Goal: Task Accomplishment & Management: Complete application form

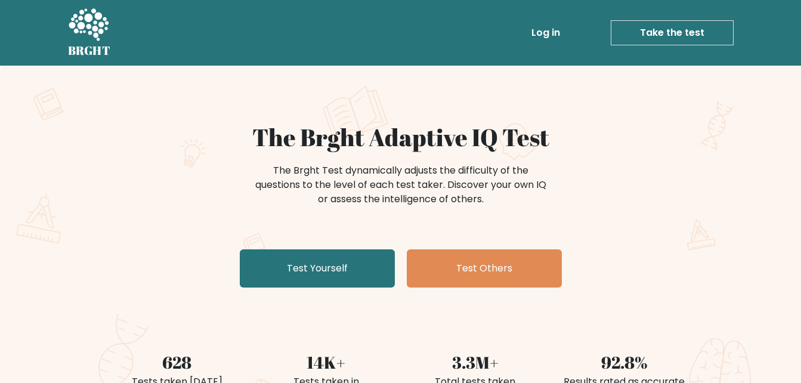
scroll to position [60, 0]
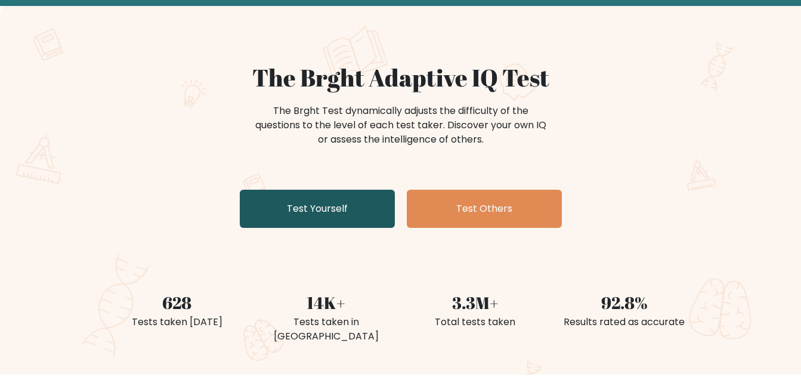
click at [326, 203] on link "Test Yourself" at bounding box center [317, 209] width 155 height 38
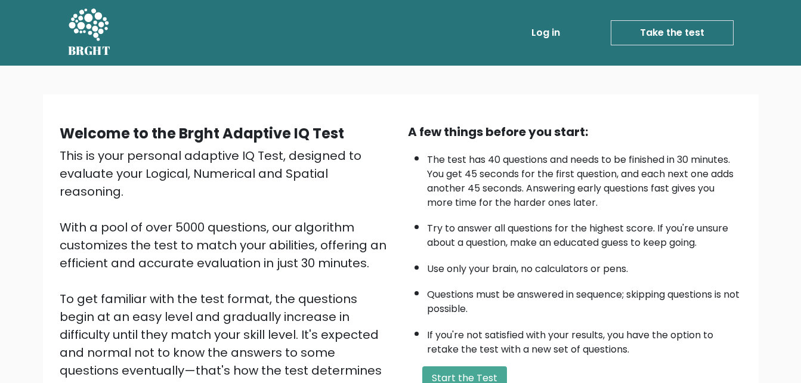
scroll to position [163, 0]
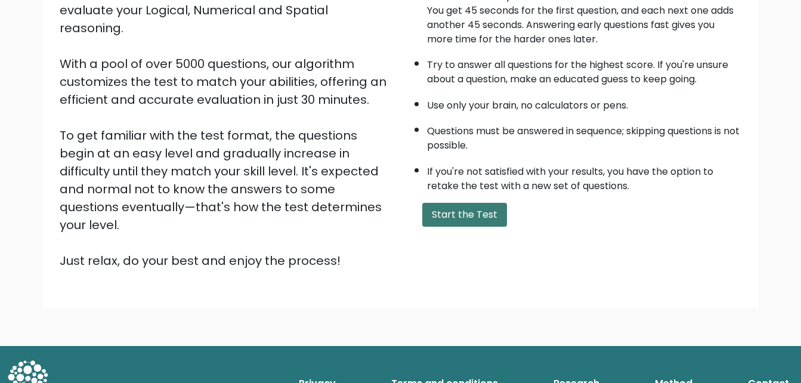
click at [432, 219] on button "Start the Test" at bounding box center [464, 215] width 85 height 24
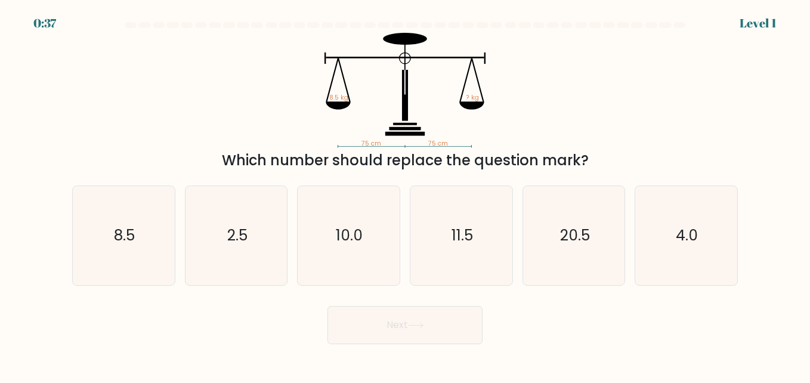
drag, startPoint x: 424, startPoint y: 85, endPoint x: 304, endPoint y: 67, distance: 121.3
click at [304, 67] on icon "75 cm 75 cm 8.5 kg ? kg" at bounding box center [405, 90] width 358 height 115
click at [380, 82] on icon "75 cm 75 cm 8.5 kg ? kg" at bounding box center [405, 90] width 358 height 115
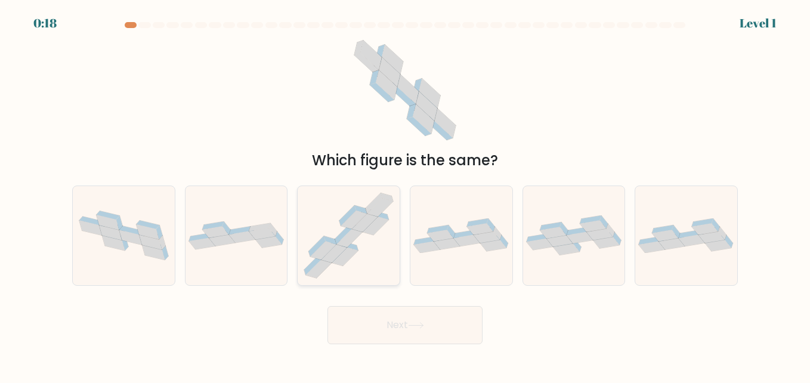
click at [376, 250] on icon at bounding box center [349, 235] width 102 height 97
click at [405, 194] on input "c." at bounding box center [405, 192] width 1 height 3
radio input "true"
click at [432, 335] on button "Next" at bounding box center [404, 325] width 155 height 38
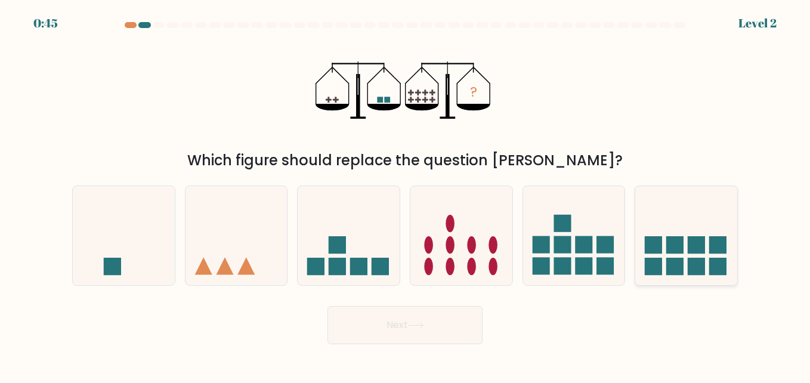
click at [673, 239] on rect at bounding box center [674, 244] width 17 height 17
click at [405, 194] on input "f." at bounding box center [405, 192] width 1 height 3
radio input "true"
click at [426, 343] on button "Next" at bounding box center [404, 325] width 155 height 38
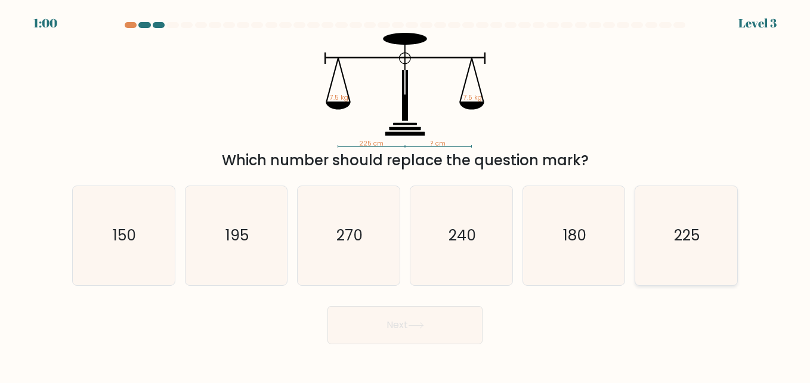
click at [679, 258] on icon "225" at bounding box center [685, 235] width 99 height 99
click at [405, 194] on input "f. 225" at bounding box center [405, 192] width 1 height 3
radio input "true"
click at [408, 328] on button "Next" at bounding box center [404, 325] width 155 height 38
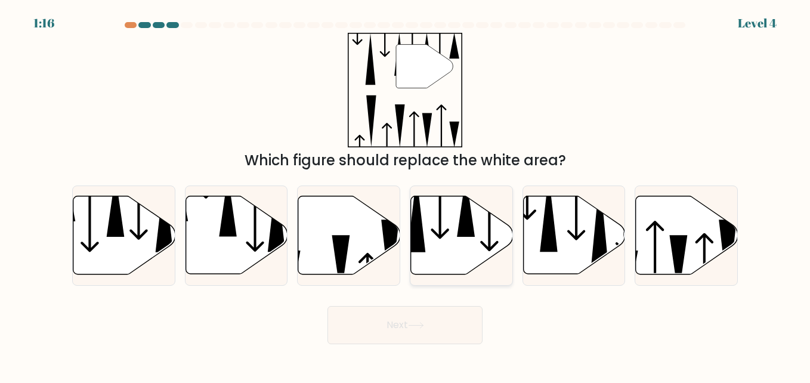
click at [463, 252] on icon at bounding box center [462, 235] width 102 height 78
click at [405, 194] on input "d." at bounding box center [405, 192] width 1 height 3
radio input "true"
click at [429, 339] on button "Next" at bounding box center [404, 325] width 155 height 38
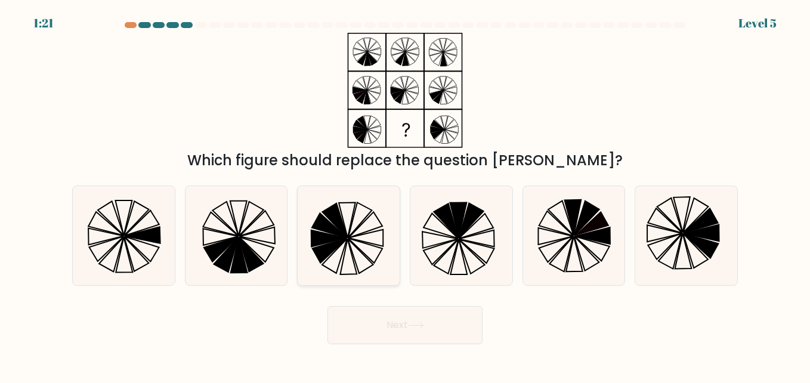
click at [354, 238] on icon at bounding box center [348, 235] width 99 height 99
click at [405, 194] on input "c." at bounding box center [405, 192] width 1 height 3
radio input "true"
click at [374, 338] on button "Next" at bounding box center [404, 325] width 155 height 38
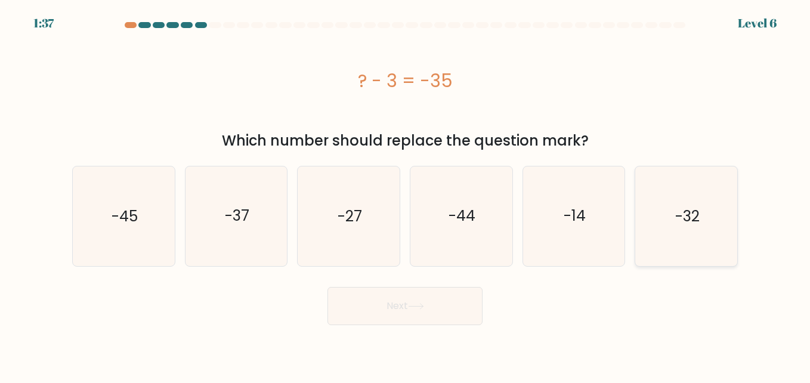
click at [688, 227] on icon "-32" at bounding box center [685, 215] width 99 height 99
click at [405, 194] on input "f. -32" at bounding box center [405, 192] width 1 height 3
radio input "true"
click at [408, 306] on button "Next" at bounding box center [404, 306] width 155 height 38
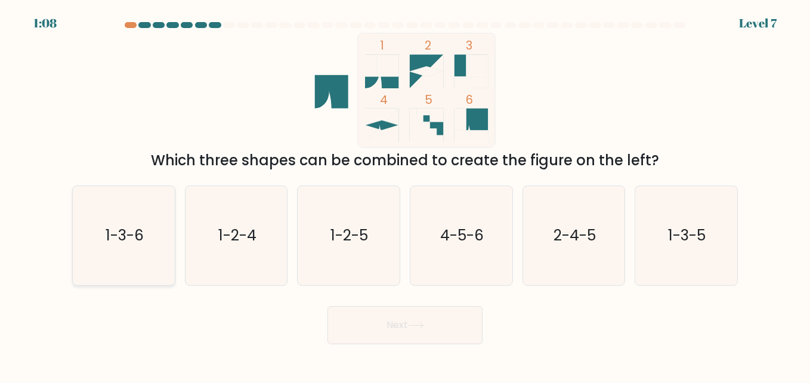
click at [128, 263] on icon "1-3-6" at bounding box center [123, 235] width 99 height 99
click at [405, 194] on input "a. 1-3-6" at bounding box center [405, 192] width 1 height 3
radio input "true"
click at [401, 326] on button "Next" at bounding box center [404, 325] width 155 height 38
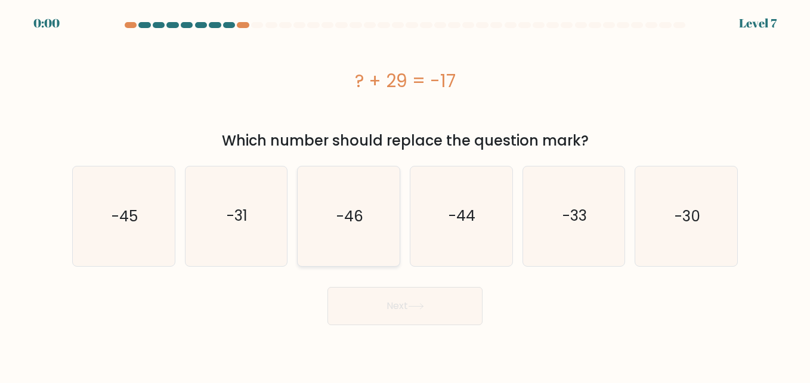
click at [350, 238] on icon "-46" at bounding box center [348, 215] width 99 height 99
click at [405, 194] on input "c. -46" at bounding box center [405, 192] width 1 height 3
radio input "true"
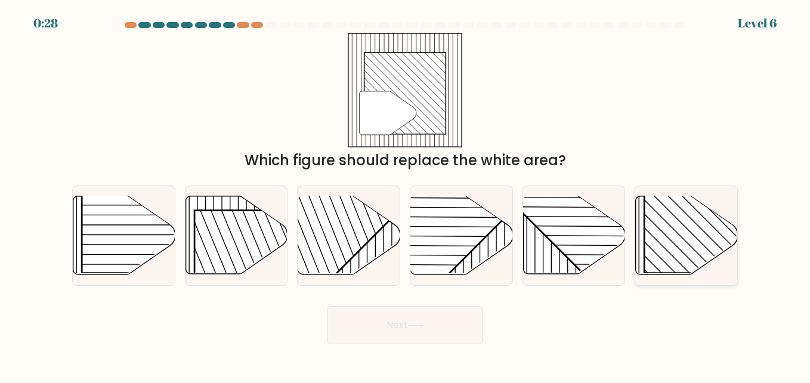
click at [695, 240] on rect at bounding box center [717, 200] width 146 height 146
click at [405, 194] on input "f." at bounding box center [405, 192] width 1 height 3
radio input "true"
click at [432, 327] on button "Next" at bounding box center [404, 325] width 155 height 38
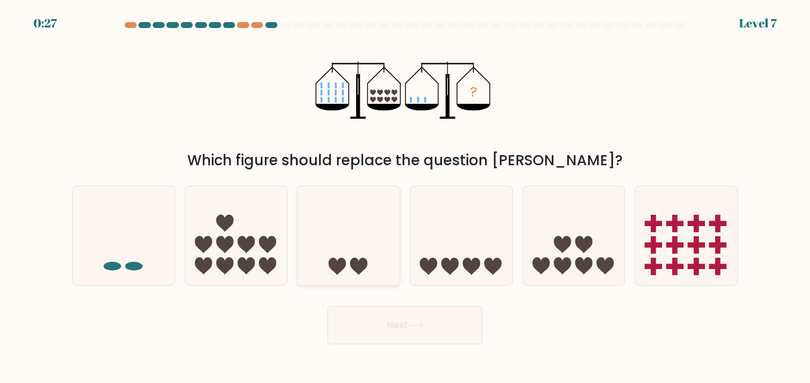
click at [354, 252] on icon at bounding box center [349, 235] width 102 height 84
click at [405, 194] on input "c." at bounding box center [405, 192] width 1 height 3
radio input "true"
click at [390, 333] on button "Next" at bounding box center [404, 325] width 155 height 38
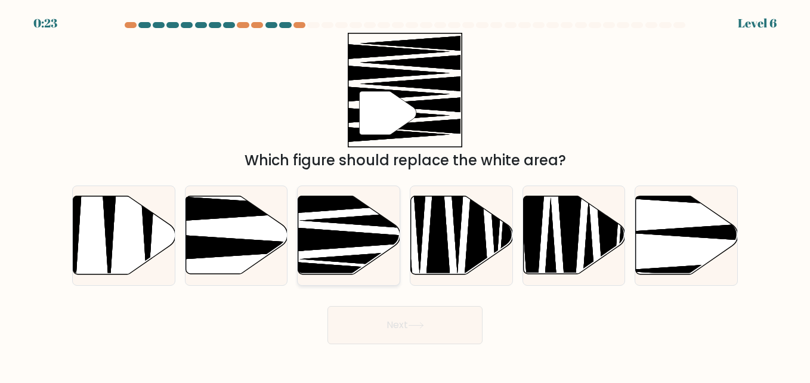
click at [345, 236] on icon at bounding box center [368, 240] width 183 height 26
click at [405, 194] on input "c." at bounding box center [405, 192] width 1 height 3
radio input "true"
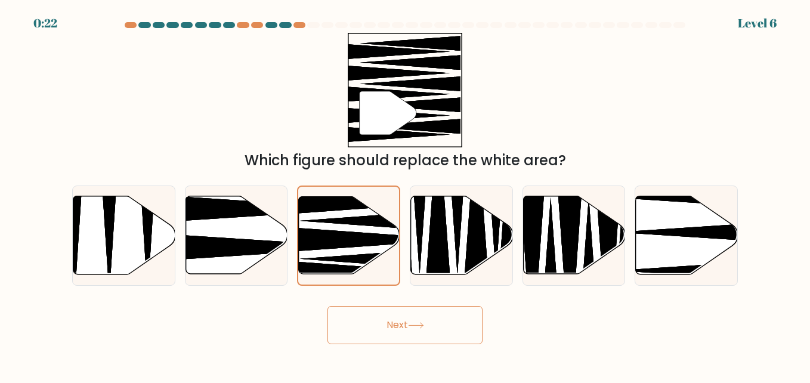
click at [401, 323] on button "Next" at bounding box center [404, 325] width 155 height 38
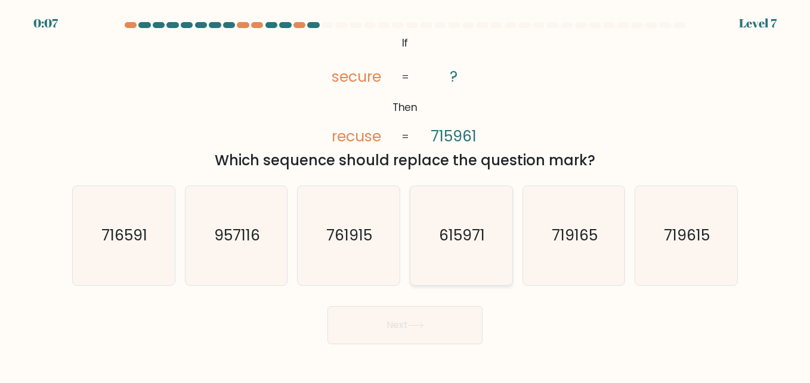
click at [485, 239] on icon "615971" at bounding box center [460, 235] width 99 height 99
click at [405, 194] on input "d. 615971" at bounding box center [405, 192] width 1 height 3
radio input "true"
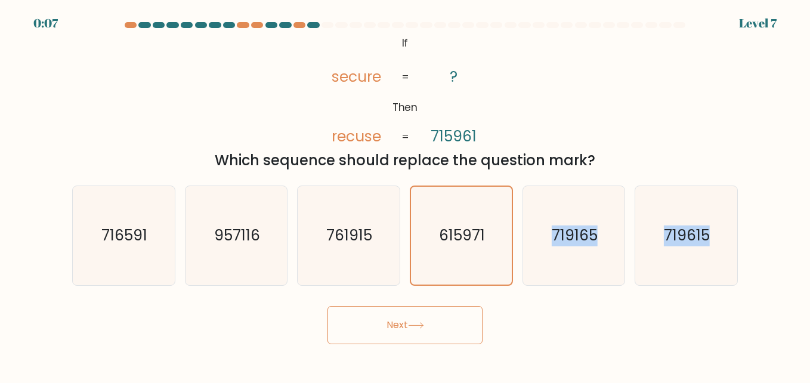
drag, startPoint x: 510, startPoint y: 272, endPoint x: 544, endPoint y: 302, distance: 45.2
click at [544, 302] on form "If ?" at bounding box center [405, 183] width 810 height 322
drag, startPoint x: 544, startPoint y: 302, endPoint x: 631, endPoint y: 335, distance: 92.8
click at [631, 335] on div "Next" at bounding box center [405, 322] width 680 height 44
click at [444, 339] on button "Next" at bounding box center [404, 325] width 155 height 38
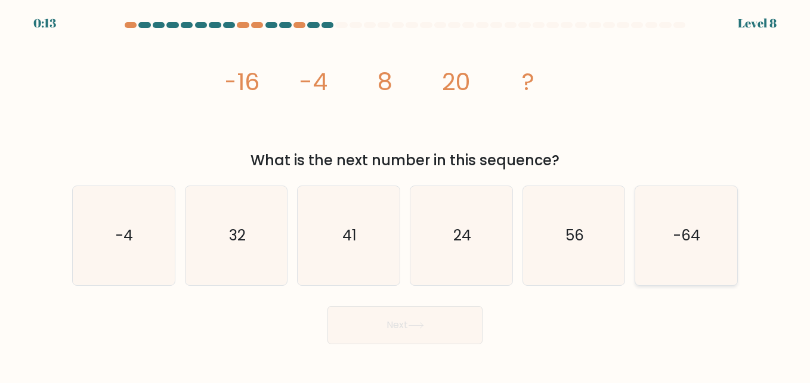
click at [683, 235] on text "-64" at bounding box center [687, 235] width 27 height 21
click at [405, 194] on input "f. -64" at bounding box center [405, 192] width 1 height 3
radio input "true"
click at [414, 327] on icon at bounding box center [416, 325] width 16 height 7
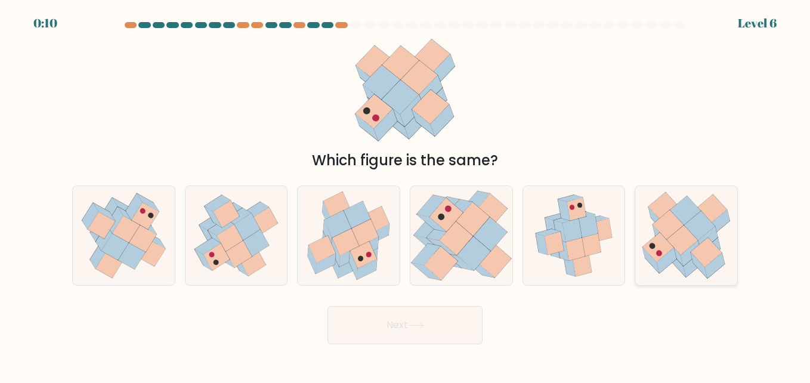
click at [645, 264] on icon at bounding box center [686, 235] width 102 height 92
click at [405, 194] on input "f." at bounding box center [405, 192] width 1 height 3
radio input "true"
click at [410, 335] on button "Next" at bounding box center [404, 325] width 155 height 38
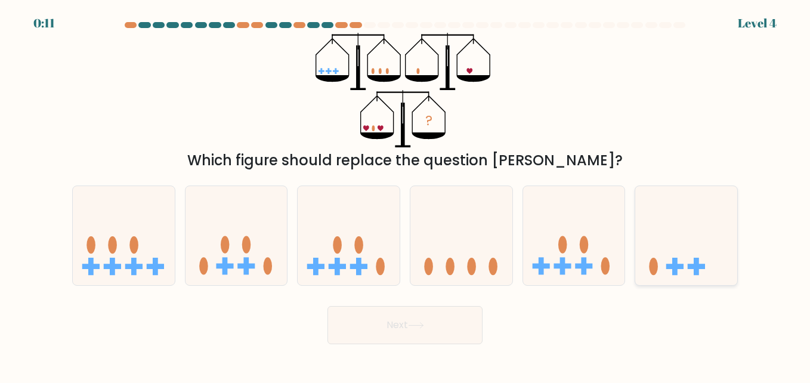
click at [679, 262] on icon at bounding box center [686, 235] width 102 height 84
click at [405, 194] on input "f." at bounding box center [405, 192] width 1 height 3
radio input "true"
click at [442, 314] on button "Next" at bounding box center [404, 325] width 155 height 38
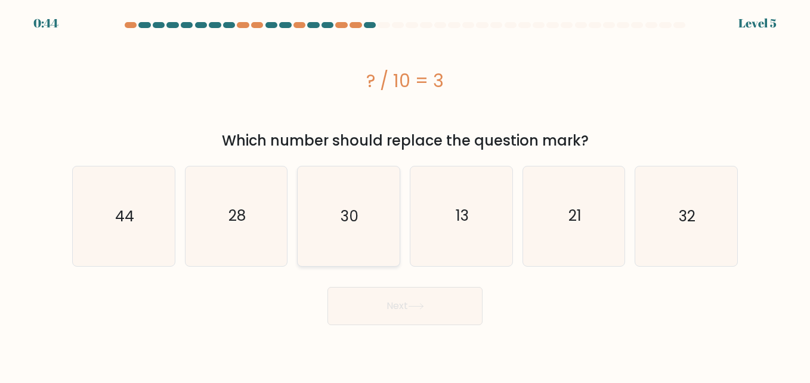
click at [358, 210] on text "30" at bounding box center [349, 216] width 18 height 21
click at [405, 194] on input "c. 30" at bounding box center [405, 192] width 1 height 3
radio input "true"
click at [453, 304] on button "Next" at bounding box center [404, 306] width 155 height 38
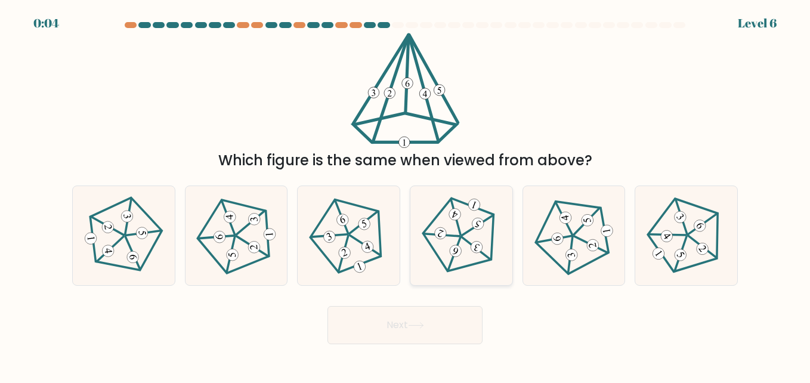
click at [442, 243] on icon at bounding box center [461, 235] width 79 height 79
click at [405, 194] on input "d." at bounding box center [405, 192] width 1 height 3
radio input "true"
click at [458, 321] on button "Next" at bounding box center [404, 325] width 155 height 38
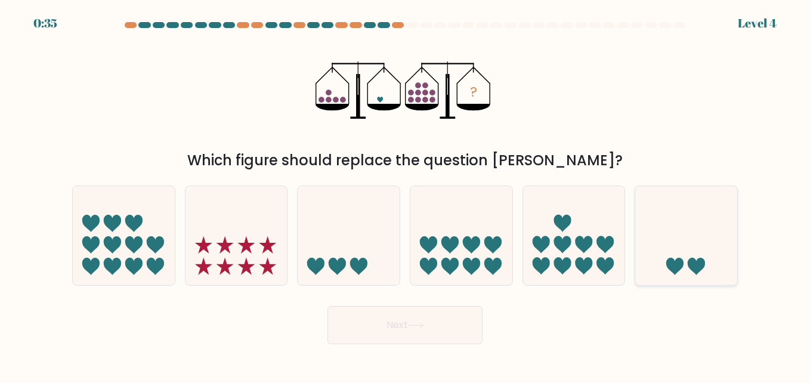
click at [687, 244] on icon at bounding box center [686, 235] width 102 height 84
click at [405, 194] on input "f." at bounding box center [405, 192] width 1 height 3
radio input "true"
click at [439, 336] on button "Next" at bounding box center [404, 325] width 155 height 38
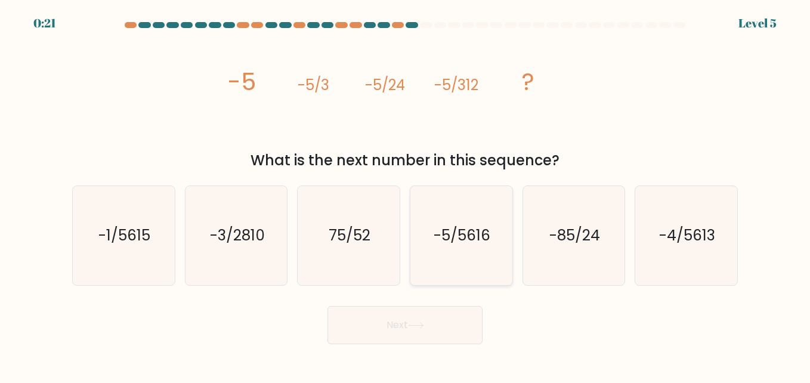
click at [457, 258] on icon "-5/5616" at bounding box center [460, 235] width 99 height 99
click at [405, 194] on input "d. -5/5616" at bounding box center [405, 192] width 1 height 3
radio input "true"
click at [417, 334] on button "Next" at bounding box center [404, 325] width 155 height 38
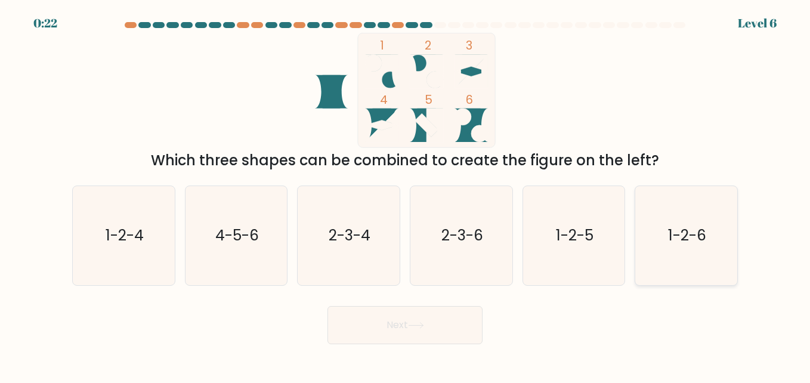
click at [664, 249] on icon "1-2-6" at bounding box center [685, 235] width 99 height 99
click at [405, 194] on input "f. 1-2-6" at bounding box center [405, 192] width 1 height 3
radio input "true"
click at [389, 339] on button "Next" at bounding box center [404, 325] width 155 height 38
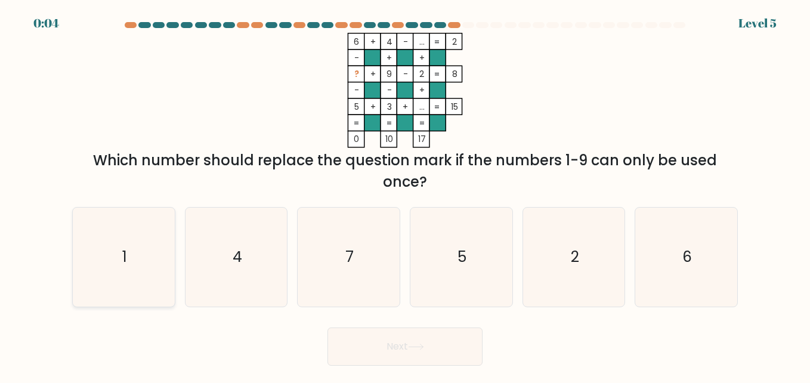
click at [152, 267] on icon "1" at bounding box center [123, 257] width 99 height 99
click at [405, 194] on input "a. 1" at bounding box center [405, 192] width 1 height 3
radio input "true"
click at [412, 347] on icon at bounding box center [415, 346] width 14 height 5
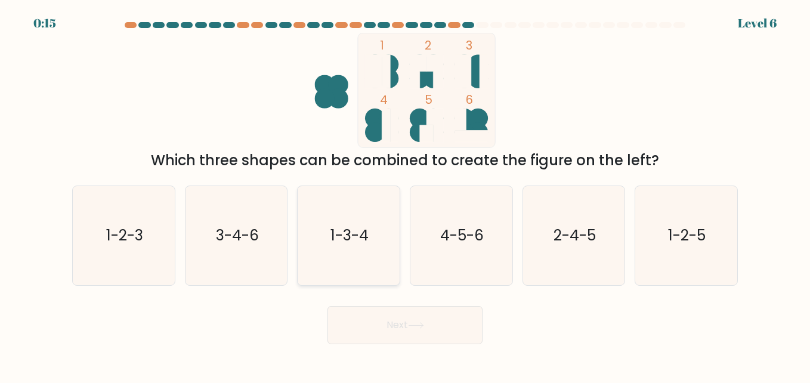
click at [352, 250] on icon "1-3-4" at bounding box center [348, 235] width 99 height 99
click at [405, 194] on input "c. 1-3-4" at bounding box center [405, 192] width 1 height 3
radio input "true"
click at [375, 321] on button "Next" at bounding box center [404, 325] width 155 height 38
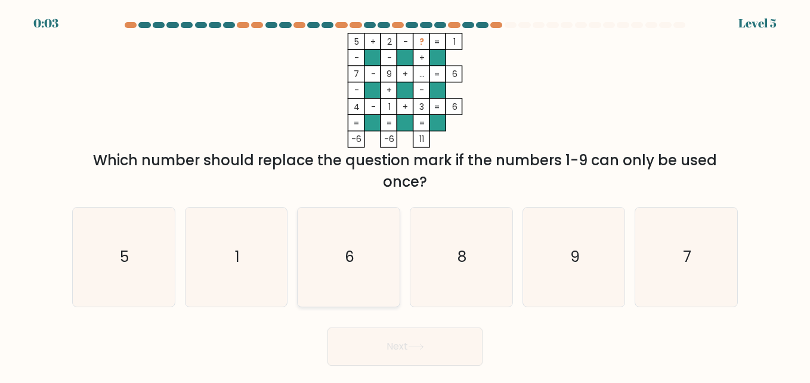
click at [348, 264] on text "6" at bounding box center [350, 256] width 10 height 21
click at [405, 194] on input "c. 6" at bounding box center [405, 192] width 1 height 3
radio input "true"
click at [443, 355] on button "Next" at bounding box center [404, 346] width 155 height 38
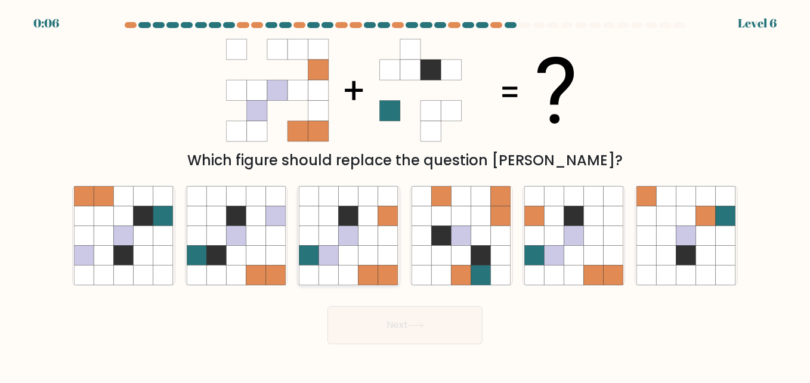
click at [350, 235] on icon at bounding box center [349, 235] width 20 height 20
click at [405, 194] on input "c." at bounding box center [405, 192] width 1 height 3
radio input "true"
click at [390, 338] on button "Next" at bounding box center [404, 325] width 155 height 38
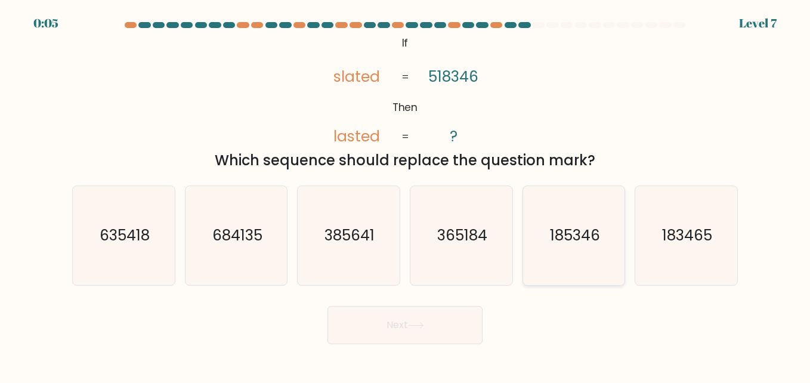
click at [567, 210] on icon "185346" at bounding box center [573, 235] width 99 height 99
click at [405, 194] on input "e. 185346" at bounding box center [405, 192] width 1 height 3
radio input "true"
click at [419, 340] on button "Next" at bounding box center [404, 325] width 155 height 38
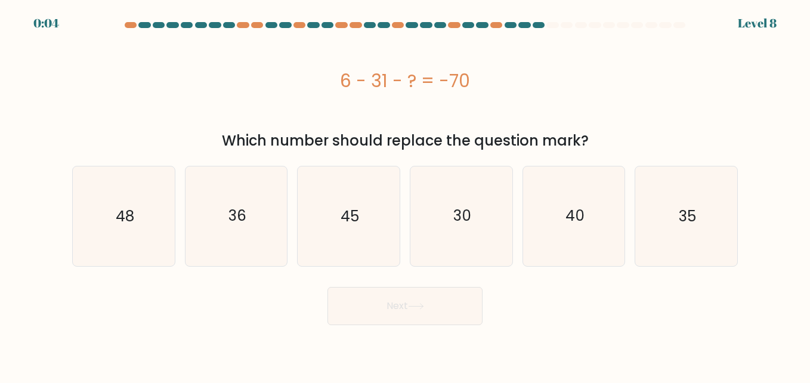
click at [413, 328] on body "0:04 Level 8 a." at bounding box center [405, 191] width 810 height 383
click at [351, 231] on icon "45" at bounding box center [348, 215] width 99 height 99
click at [405, 194] on input "c. 45" at bounding box center [405, 192] width 1 height 3
radio input "true"
click at [434, 312] on button "Next" at bounding box center [404, 306] width 155 height 38
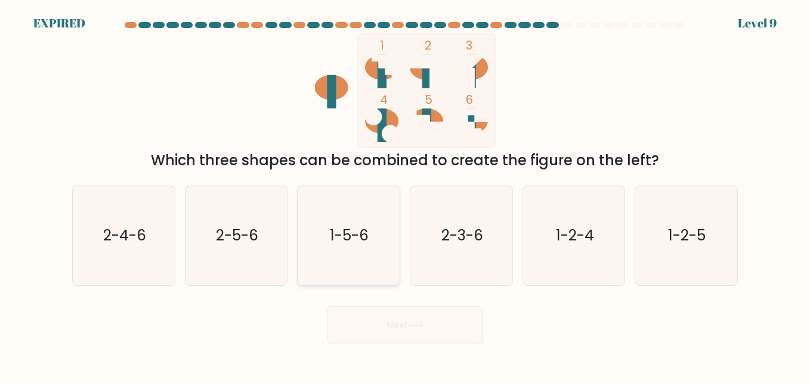
click at [357, 234] on text "1-5-6" at bounding box center [349, 235] width 39 height 21
click at [405, 194] on input "c. 1-5-6" at bounding box center [405, 192] width 1 height 3
radio input "true"
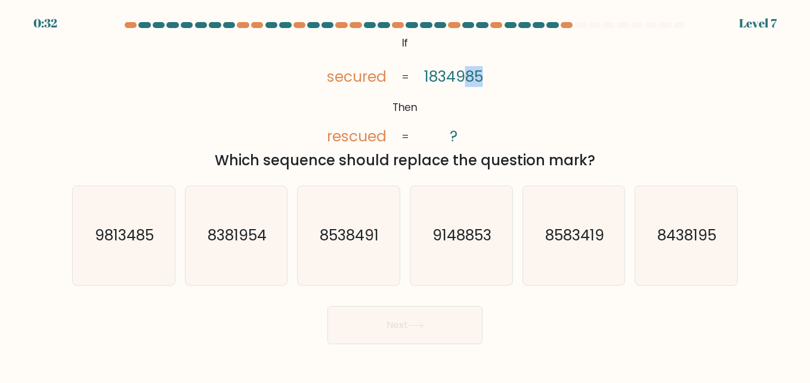
drag, startPoint x: 487, startPoint y: 75, endPoint x: 465, endPoint y: 74, distance: 21.5
click at [465, 74] on icon "@import url('[URL][DOMAIN_NAME]); If Then secured rescued 1834985 ? = =" at bounding box center [405, 90] width 187 height 115
click at [134, 242] on text "9813485" at bounding box center [124, 235] width 59 height 21
click at [405, 194] on input "a. 9813485" at bounding box center [405, 192] width 1 height 3
radio input "true"
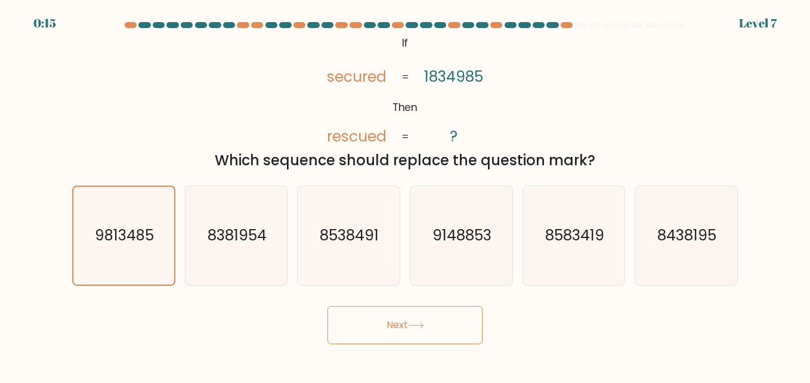
click at [406, 342] on button "Next" at bounding box center [404, 325] width 155 height 38
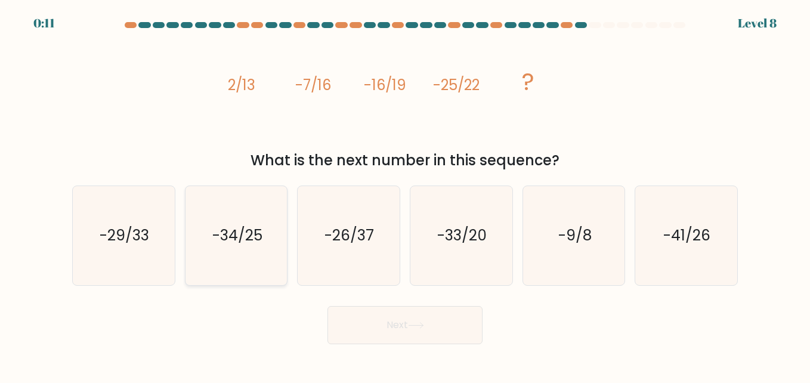
click at [255, 249] on icon "-34/25" at bounding box center [236, 235] width 99 height 99
click at [405, 194] on input "b. -34/25" at bounding box center [405, 192] width 1 height 3
radio input "true"
click at [405, 329] on button "Next" at bounding box center [404, 325] width 155 height 38
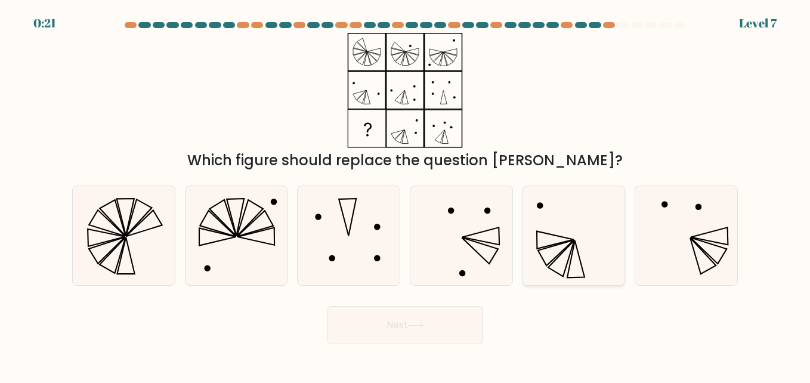
click at [539, 240] on icon at bounding box center [573, 235] width 99 height 99
click at [405, 194] on input "e." at bounding box center [405, 192] width 1 height 3
radio input "true"
click at [405, 318] on button "Next" at bounding box center [404, 325] width 155 height 38
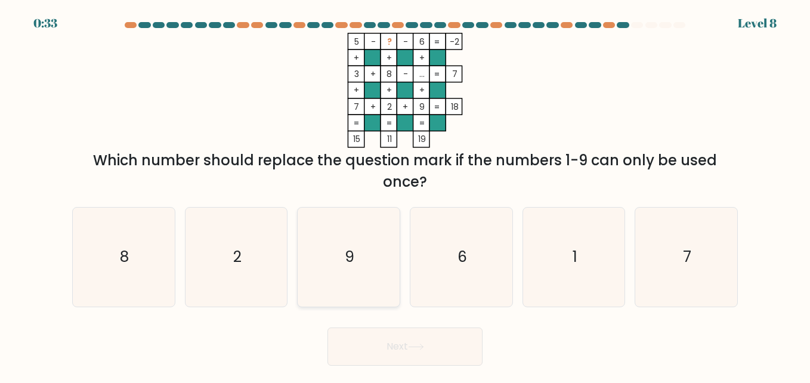
click at [351, 262] on text "9" at bounding box center [350, 256] width 10 height 21
click at [405, 194] on input "c. 9" at bounding box center [405, 192] width 1 height 3
radio input "true"
click at [432, 354] on button "Next" at bounding box center [404, 346] width 155 height 38
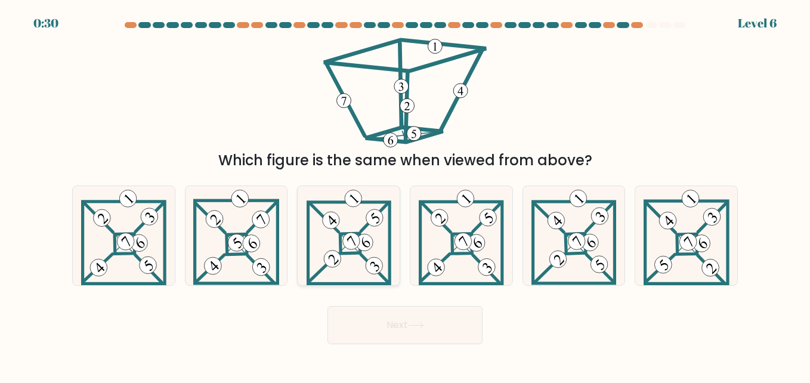
click at [365, 264] on icon at bounding box center [348, 235] width 85 height 99
click at [405, 194] on input "c." at bounding box center [405, 192] width 1 height 3
radio input "true"
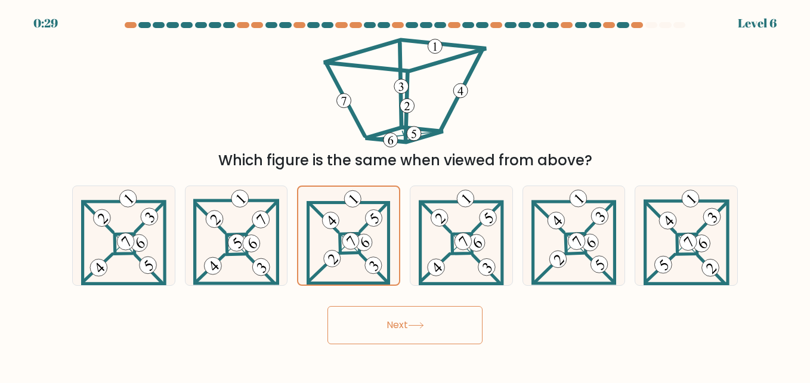
click at [460, 318] on button "Next" at bounding box center [404, 325] width 155 height 38
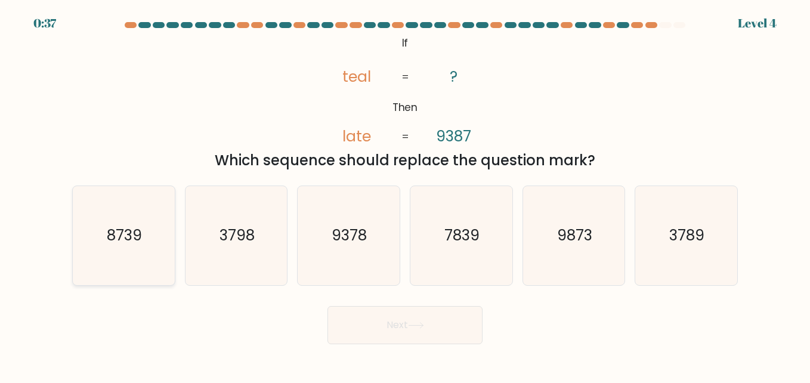
click at [130, 243] on text "8739" at bounding box center [124, 235] width 35 height 21
click at [405, 194] on input "a. 8739" at bounding box center [405, 192] width 1 height 3
radio input "true"
click at [405, 333] on button "Next" at bounding box center [404, 325] width 155 height 38
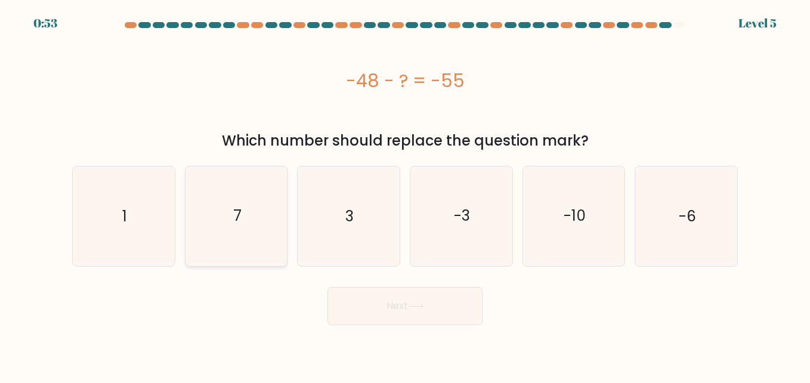
click at [239, 218] on text "7" at bounding box center [237, 216] width 8 height 21
click at [405, 194] on input "b. 7" at bounding box center [405, 192] width 1 height 3
radio input "true"
click at [398, 305] on button "Next" at bounding box center [404, 306] width 155 height 38
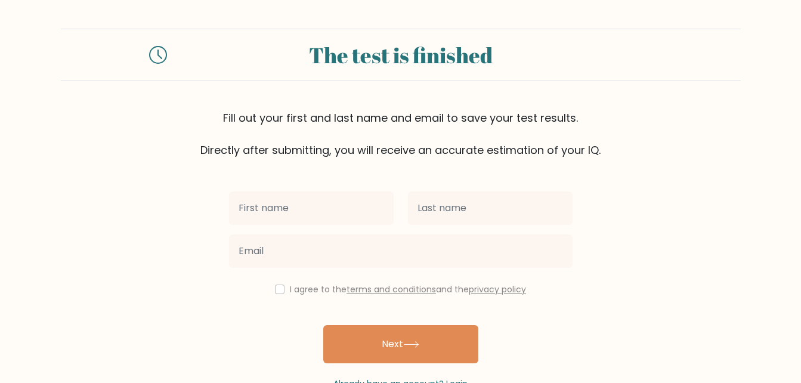
click at [340, 205] on input "text" at bounding box center [311, 207] width 165 height 33
click at [222, 119] on div "Fill out your first and last name and email to save your test results. Directly…" at bounding box center [401, 134] width 680 height 48
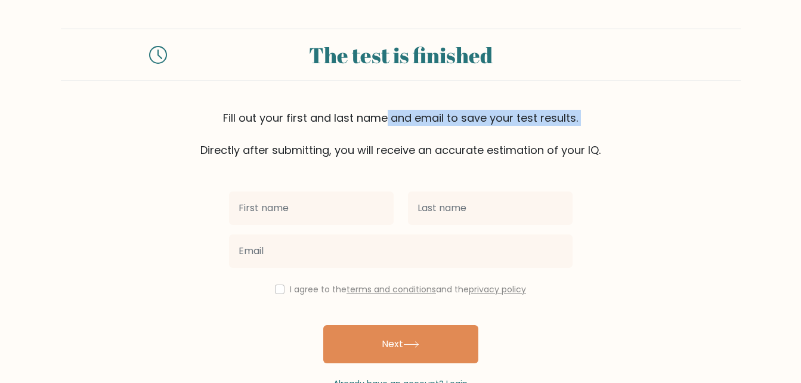
click at [222, 119] on div "Fill out your first and last name and email to save your test results. Directly…" at bounding box center [401, 134] width 680 height 48
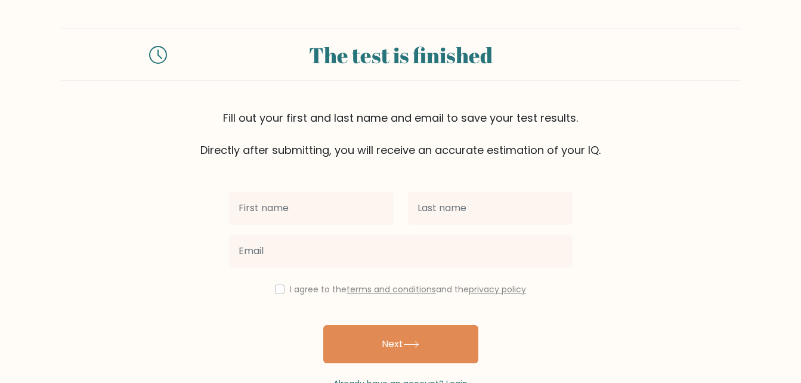
drag, startPoint x: 222, startPoint y: 119, endPoint x: 216, endPoint y: 154, distance: 35.7
click at [216, 154] on div "Fill out your first and last name and email to save your test results. Directly…" at bounding box center [401, 134] width 680 height 48
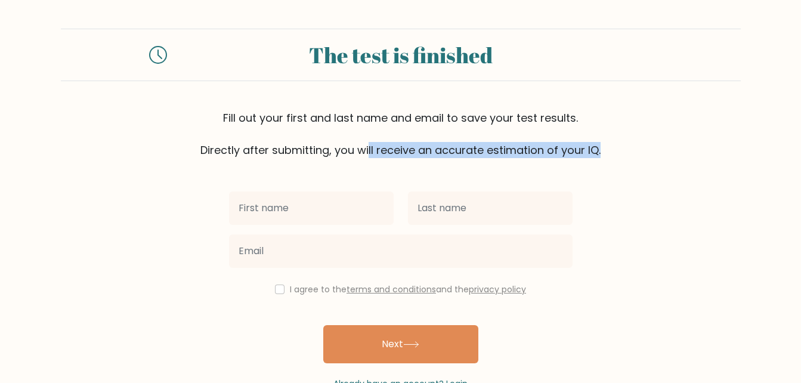
click at [216, 154] on div "Fill out your first and last name and email to save your test results. Directly…" at bounding box center [401, 134] width 680 height 48
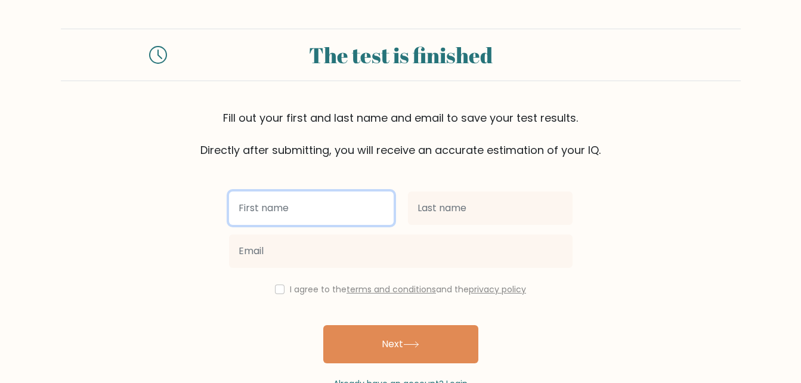
drag, startPoint x: 216, startPoint y: 154, endPoint x: 263, endPoint y: 211, distance: 74.1
click at [264, 210] on input "text" at bounding box center [311, 207] width 165 height 33
type input "josef"
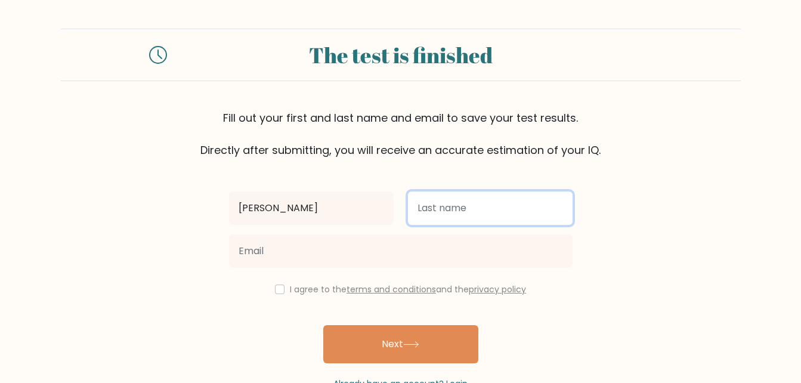
click at [428, 206] on input "text" at bounding box center [490, 207] width 165 height 33
type input "benabdallah"
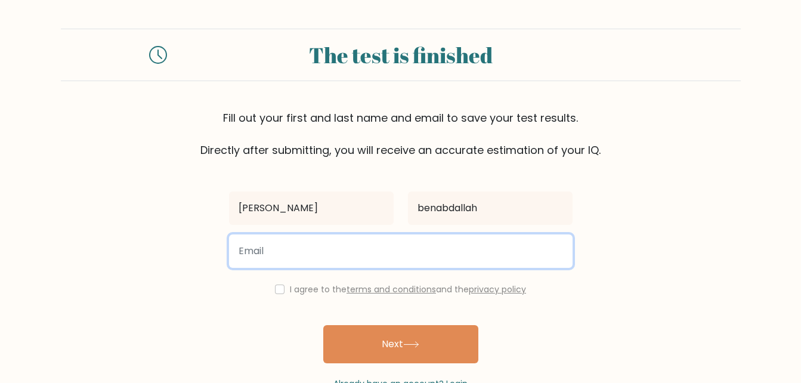
click at [364, 236] on input "email" at bounding box center [400, 250] width 343 height 33
type input "yousefbena93@gmail.com"
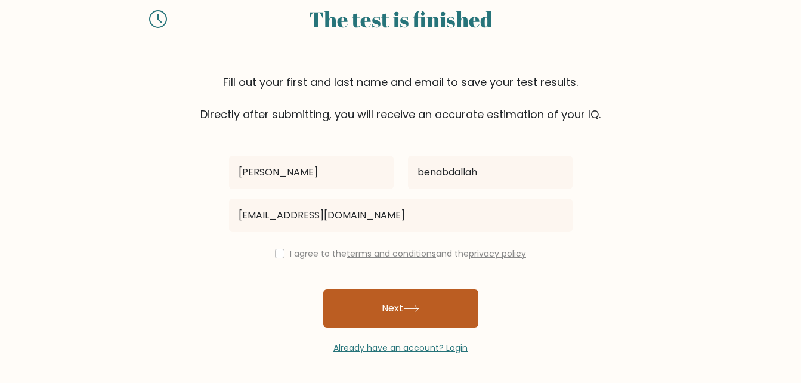
click at [365, 314] on button "Next" at bounding box center [400, 308] width 155 height 38
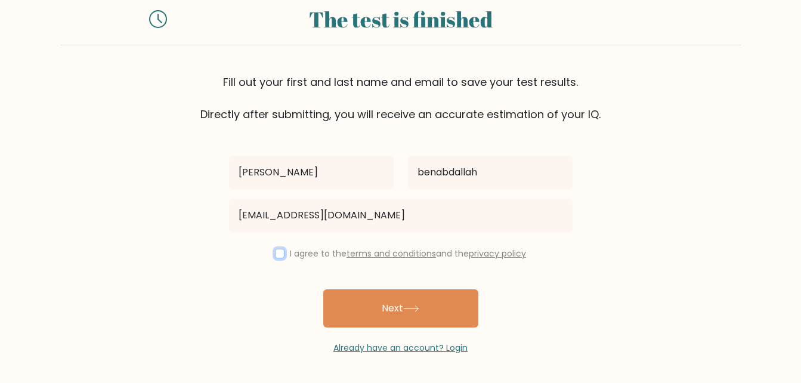
click at [275, 251] on input "checkbox" at bounding box center [280, 254] width 10 height 10
checkbox input "true"
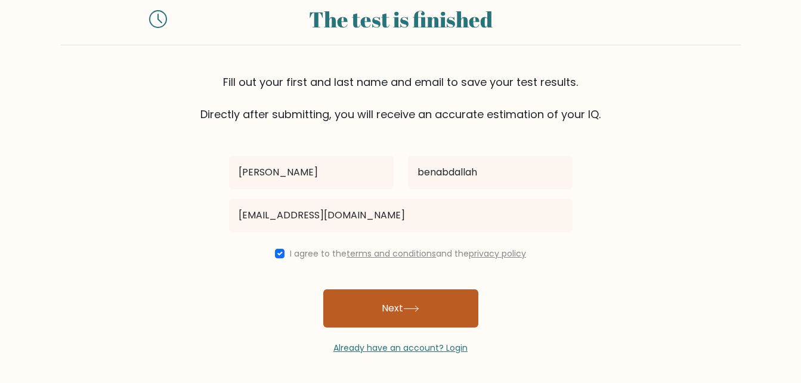
click at [343, 299] on button "Next" at bounding box center [400, 308] width 155 height 38
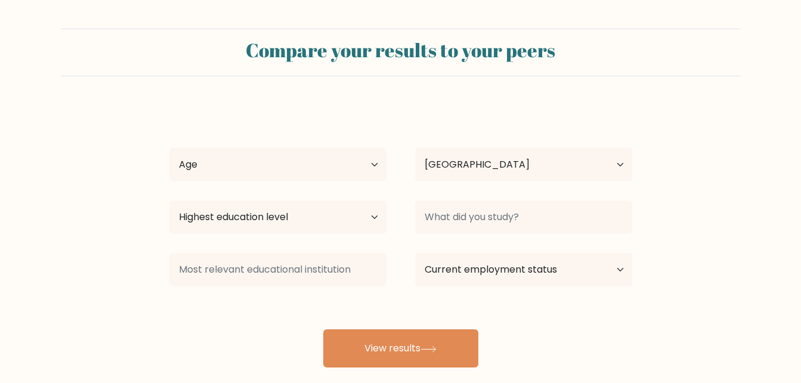
select select "TN"
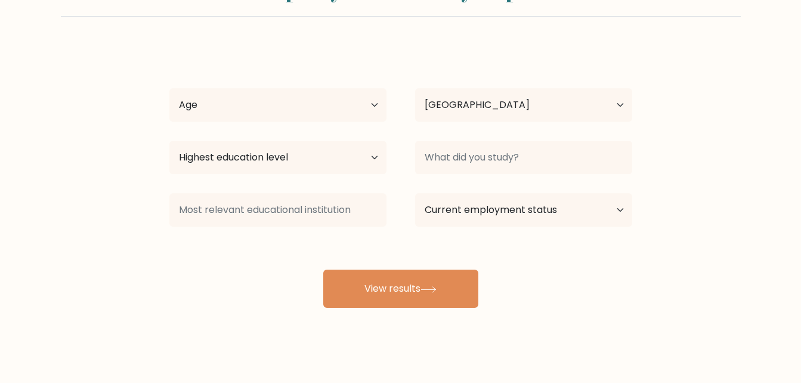
scroll to position [69, 0]
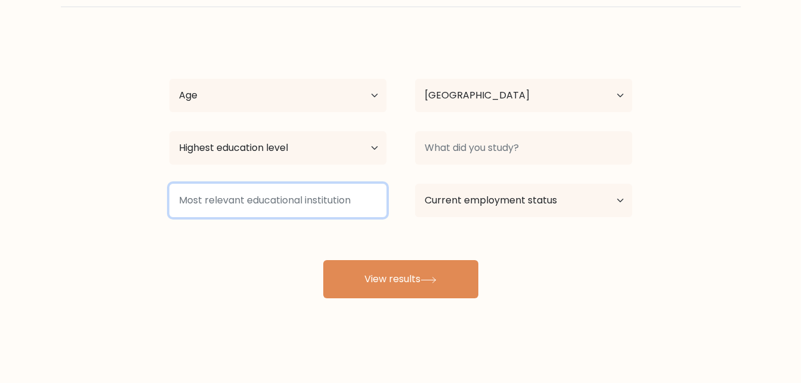
click at [326, 202] on input at bounding box center [277, 200] width 217 height 33
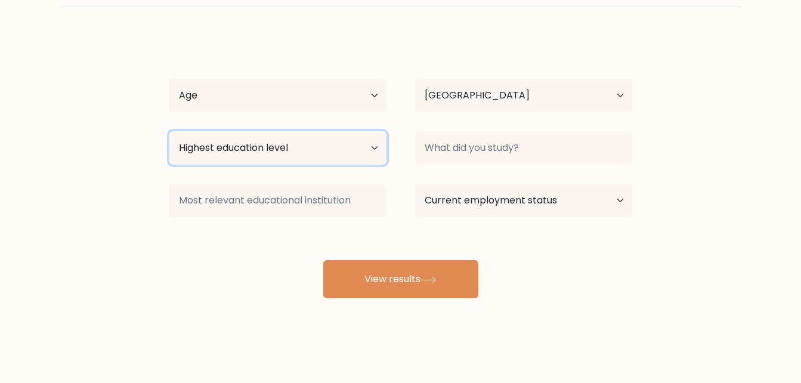
click at [339, 148] on select "Highest education level No schooling Primary Lower Secondary Upper Secondary Oc…" at bounding box center [277, 147] width 217 height 33
select select "occupation_specific"
click at [169, 131] on select "Highest education level No schooling Primary Lower Secondary Upper Secondary Oc…" at bounding box center [277, 147] width 217 height 33
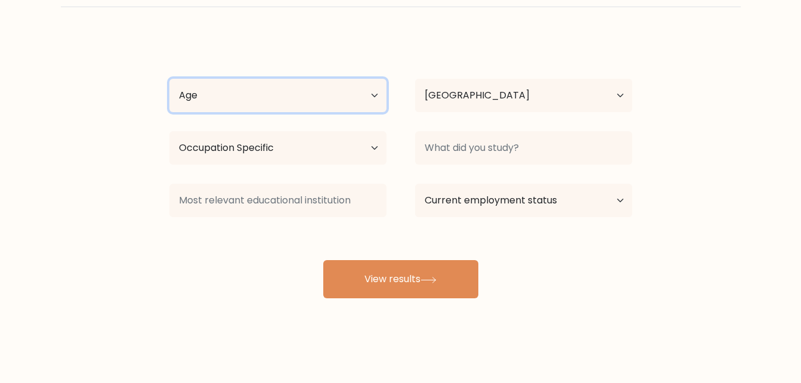
click at [358, 106] on select "Age Under 18 years old 18-24 years old 25-34 years old 35-44 years old 45-54 ye…" at bounding box center [277, 95] width 217 height 33
select select "25_34"
click at [169, 79] on select "Age Under 18 years old 18-24 years old 25-34 years old 35-44 years old 45-54 ye…" at bounding box center [277, 95] width 217 height 33
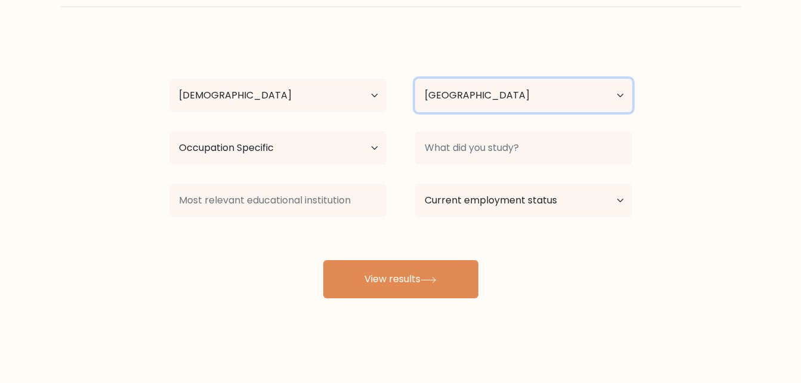
click at [497, 104] on select "Country Afghanistan Albania Algeria American Samoa Andorra Angola Anguilla Anta…" at bounding box center [523, 95] width 217 height 33
click at [64, 184] on form "Compare your results to your peers josef benabdallah Age Under 18 years old 18-…" at bounding box center [400, 128] width 801 height 339
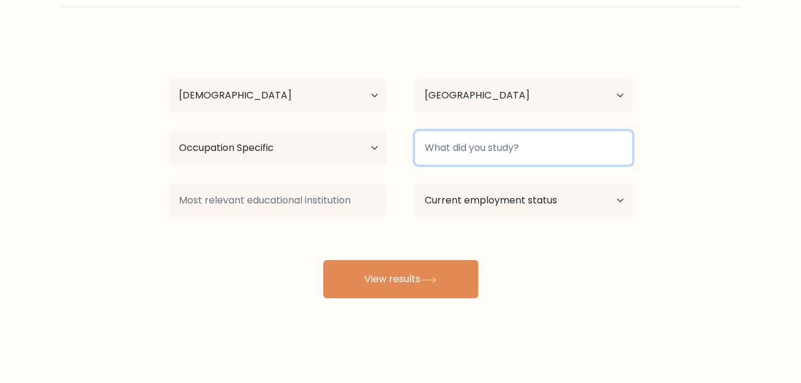
click at [466, 143] on input at bounding box center [523, 147] width 217 height 33
type input "Computer sience"
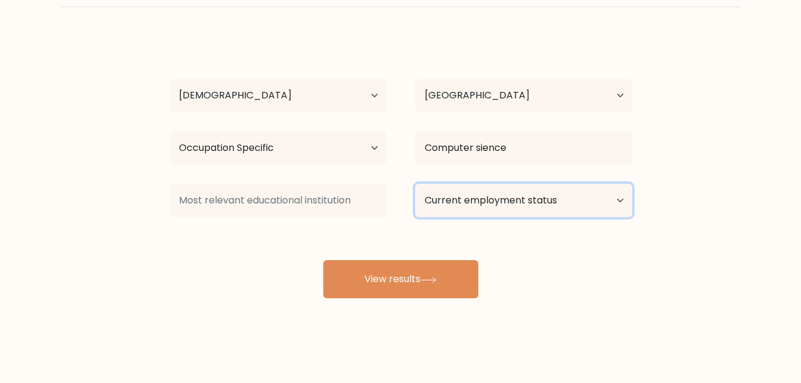
click at [558, 194] on select "Current employment status Employed Student Retired Other / prefer not to answer" at bounding box center [523, 200] width 217 height 33
select select "other"
click at [415, 184] on select "Current employment status Employed Student Retired Other / prefer not to answer" at bounding box center [523, 200] width 217 height 33
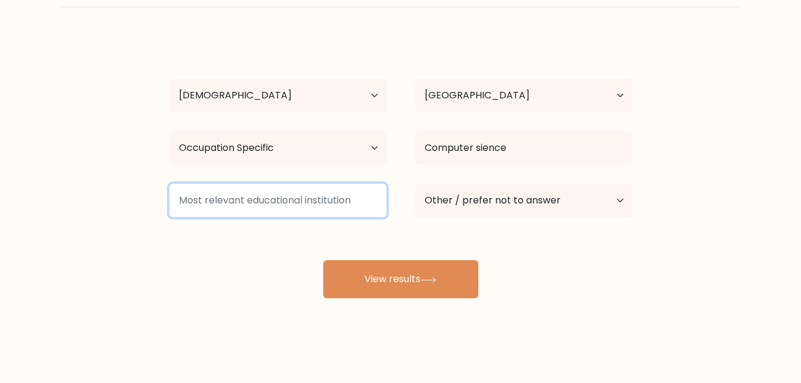
click at [320, 201] on input at bounding box center [277, 200] width 217 height 33
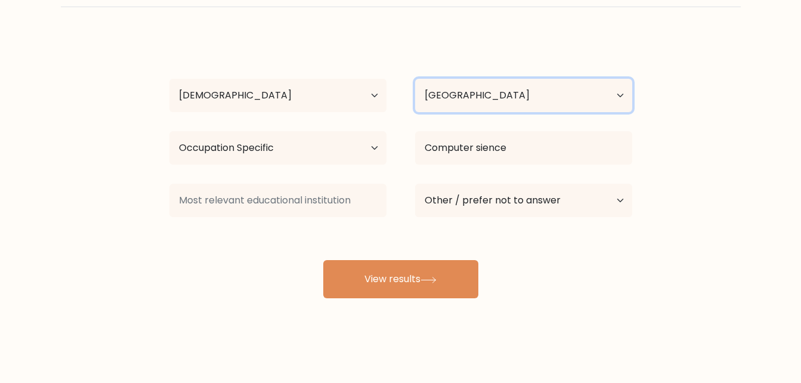
click at [537, 105] on select "Country Afghanistan Albania Algeria American Samoa Andorra Angola Anguilla Anta…" at bounding box center [523, 95] width 217 height 33
select select "SE"
click at [415, 79] on select "Country Afghanistan Albania Algeria American Samoa Andorra Angola Anguilla Anta…" at bounding box center [523, 95] width 217 height 33
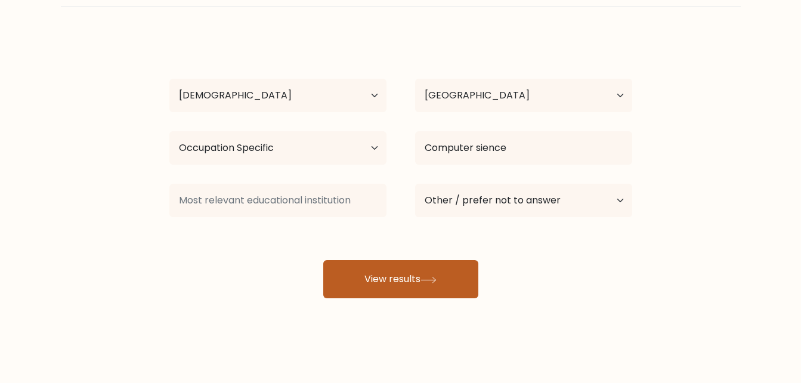
click at [371, 282] on button "View results" at bounding box center [400, 279] width 155 height 38
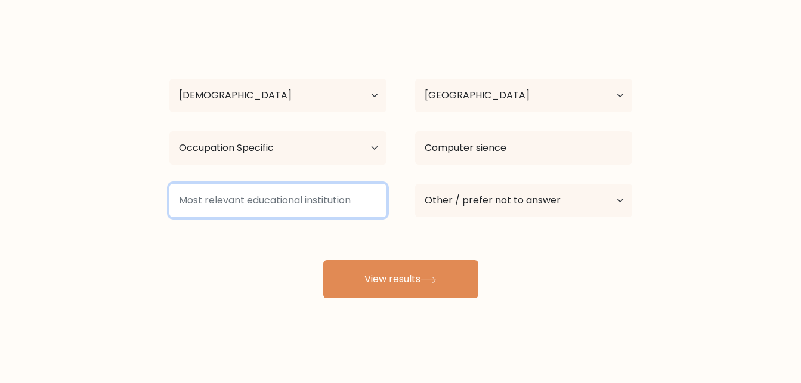
click at [259, 200] on input at bounding box center [277, 200] width 217 height 33
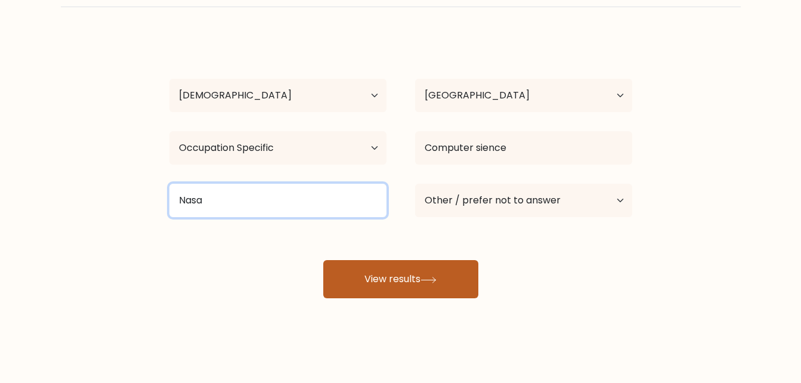
type input "Nasa"
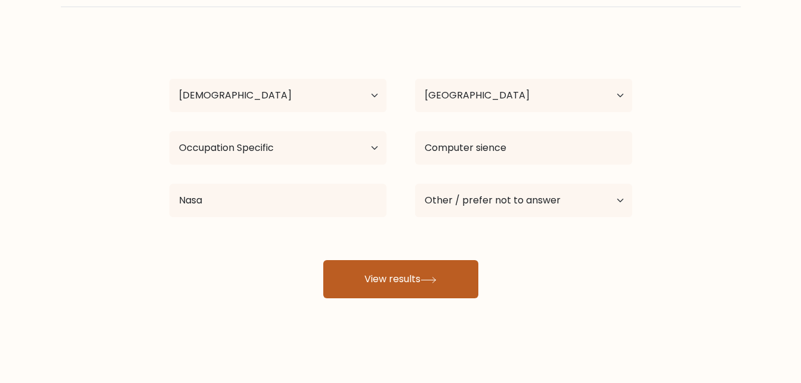
click at [414, 298] on button "View results" at bounding box center [400, 279] width 155 height 38
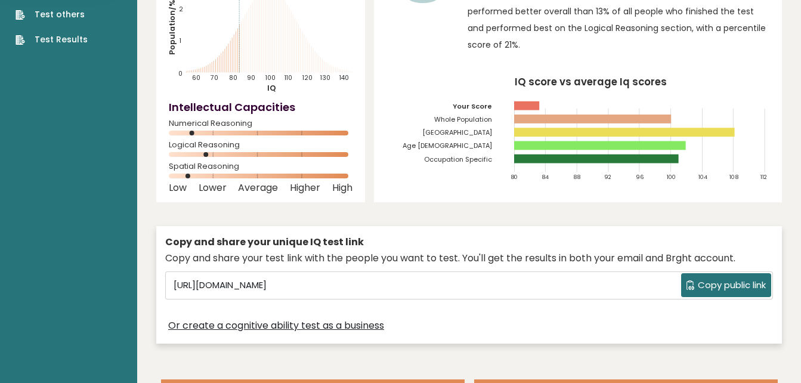
scroll to position [179, 0]
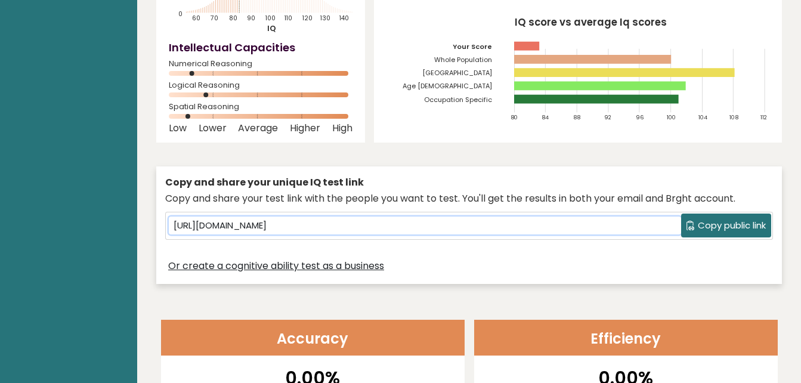
click at [476, 224] on input "[URL][DOMAIN_NAME]" at bounding box center [425, 225] width 512 height 18
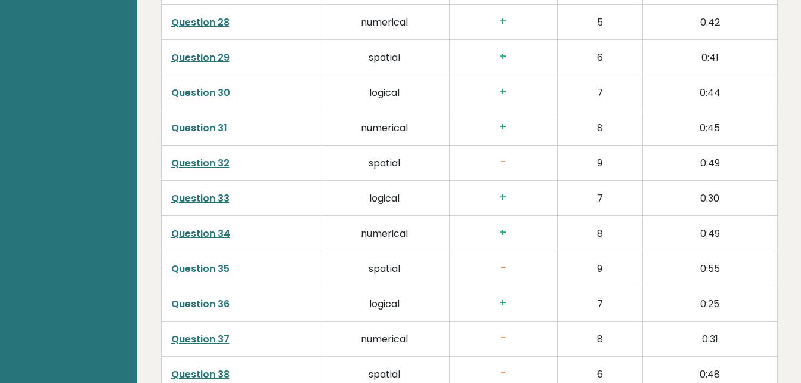
scroll to position [3080, 0]
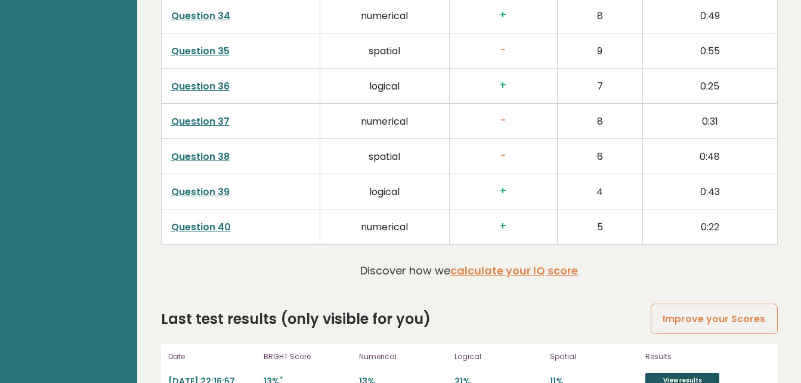
click at [698, 373] on link "View results" at bounding box center [682, 381] width 74 height 16
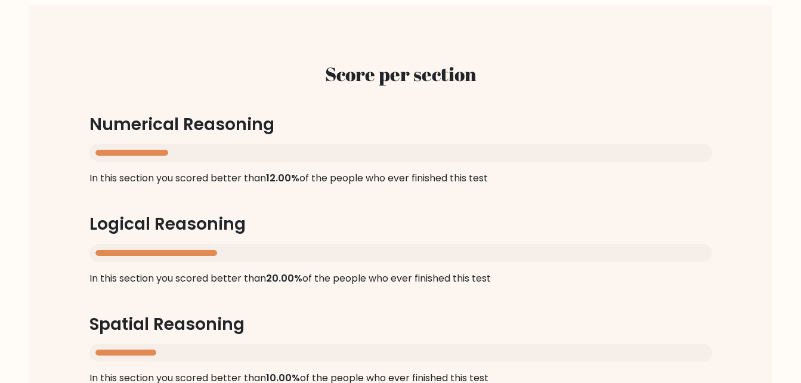
scroll to position [770, 0]
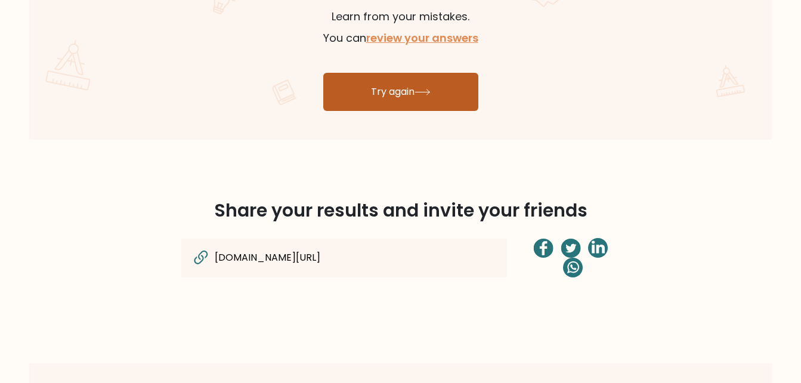
click at [411, 94] on link "Try again" at bounding box center [400, 92] width 155 height 38
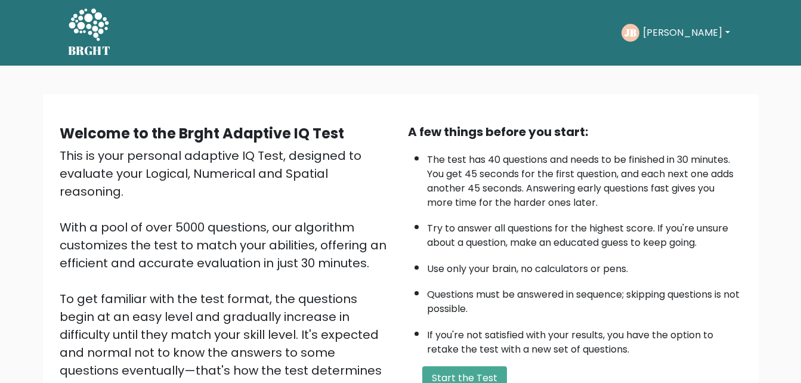
scroll to position [163, 0]
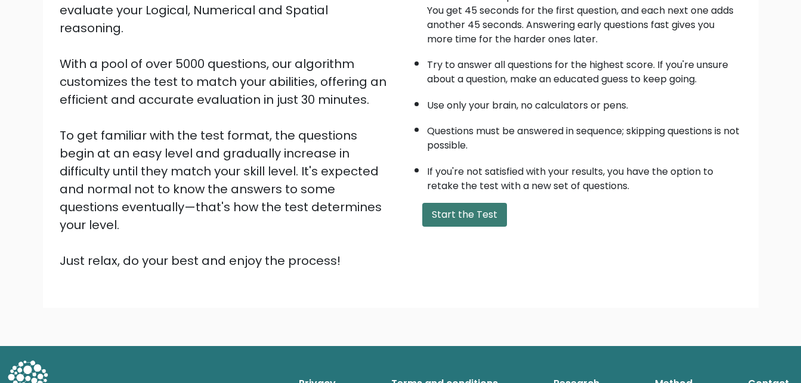
click at [485, 216] on button "Start the Test" at bounding box center [464, 215] width 85 height 24
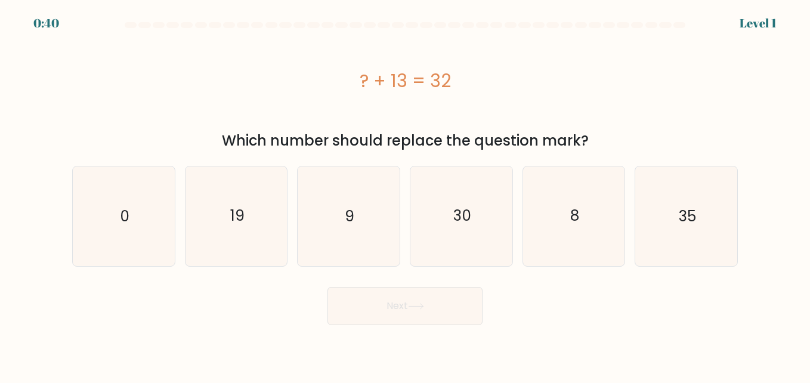
drag, startPoint x: 376, startPoint y: 73, endPoint x: 314, endPoint y: 73, distance: 61.4
click at [466, 216] on text "30" at bounding box center [462, 216] width 18 height 21
click at [405, 194] on input "d. 30" at bounding box center [405, 192] width 1 height 3
radio input "true"
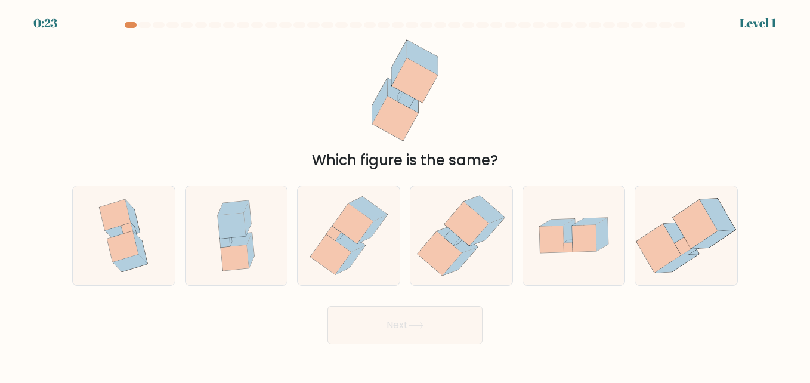
drag, startPoint x: 147, startPoint y: 49, endPoint x: 642, endPoint y: 33, distance: 495.8
drag, startPoint x: 642, startPoint y: 33, endPoint x: 475, endPoint y: 101, distance: 180.6
drag, startPoint x: 475, startPoint y: 101, endPoint x: 345, endPoint y: 65, distance: 134.8
click at [361, 92] on icon at bounding box center [405, 90] width 96 height 115
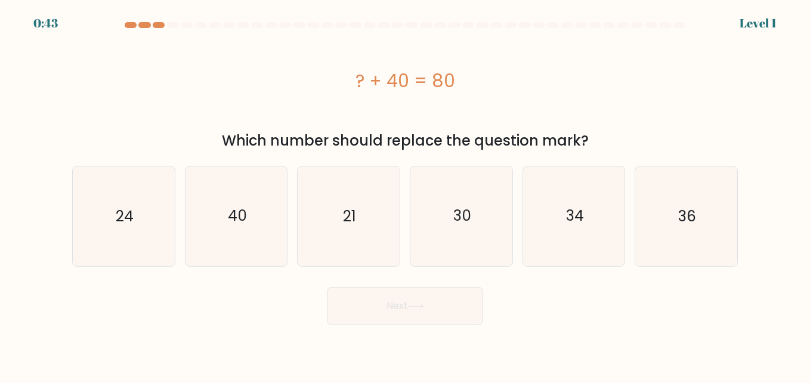
drag, startPoint x: 0, startPoint y: 0, endPoint x: 186, endPoint y: 61, distance: 195.7
click at [224, 48] on div "? + 40 = 80" at bounding box center [404, 80] width 665 height 95
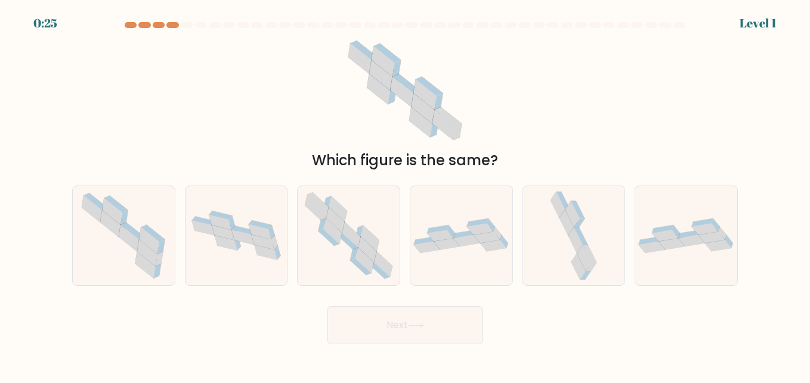
click at [333, 67] on div "Which figure is the same?" at bounding box center [405, 102] width 680 height 138
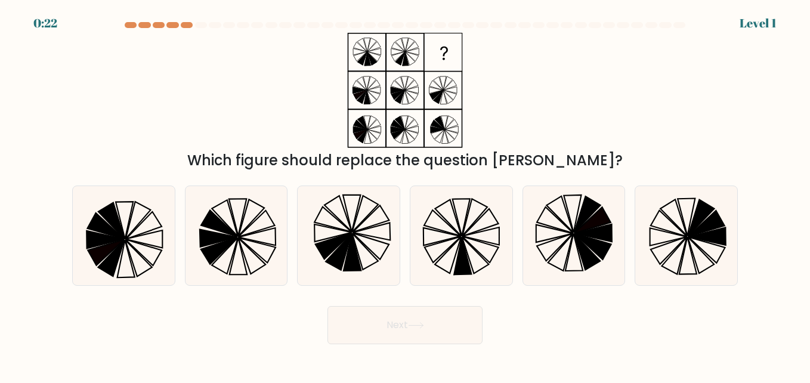
click at [205, 109] on div "Which figure should replace the question mark?" at bounding box center [405, 102] width 680 height 138
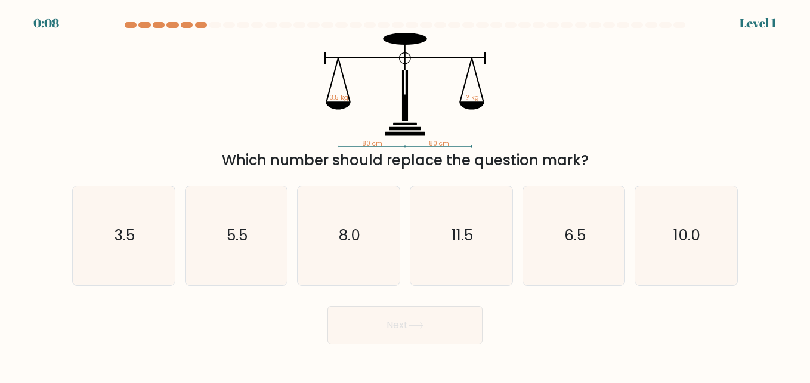
click at [1, 105] on form at bounding box center [405, 183] width 810 height 322
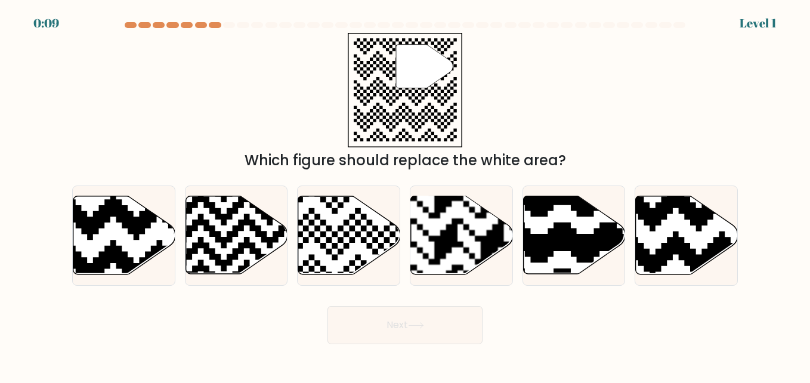
click at [184, 115] on div "" Which figure should replace the white area?" at bounding box center [405, 102] width 680 height 138
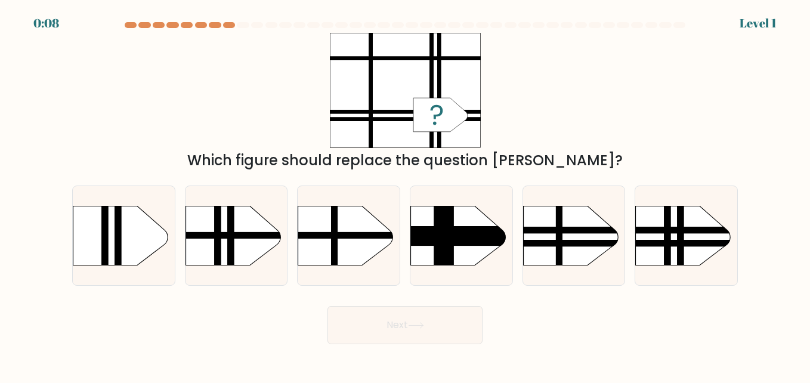
drag, startPoint x: 251, startPoint y: 100, endPoint x: 234, endPoint y: 102, distance: 17.4
click at [234, 102] on div "Which figure should replace the question [PERSON_NAME]?" at bounding box center [405, 102] width 680 height 138
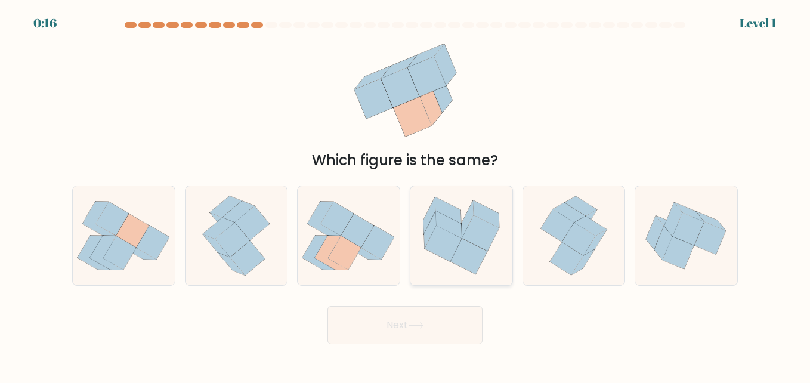
click at [450, 261] on icon at bounding box center [444, 243] width 38 height 36
click at [405, 194] on input "d." at bounding box center [405, 192] width 1 height 3
radio input "true"
click at [430, 330] on button "Next" at bounding box center [404, 325] width 155 height 38
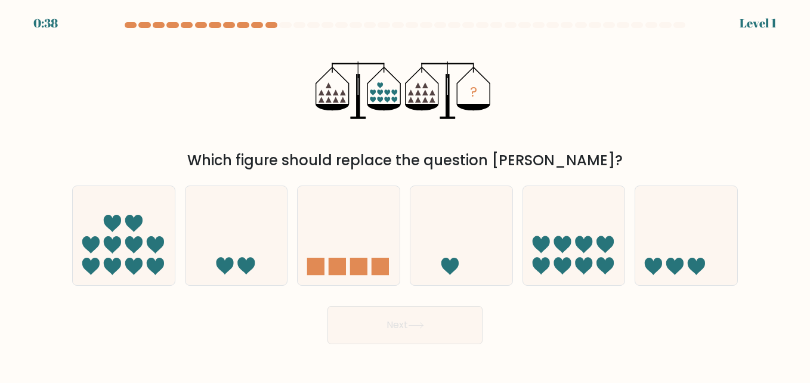
drag, startPoint x: 220, startPoint y: 87, endPoint x: 252, endPoint y: 128, distance: 51.9
click at [220, 87] on div "? Which figure should replace the question mark?" at bounding box center [405, 102] width 680 height 138
drag, startPoint x: 430, startPoint y: 233, endPoint x: 432, endPoint y: 273, distance: 39.4
click at [431, 233] on icon at bounding box center [461, 235] width 102 height 84
click at [405, 194] on input "d." at bounding box center [405, 192] width 1 height 3
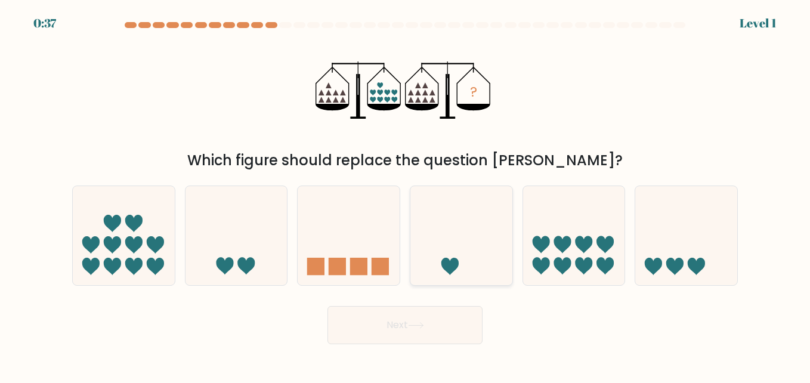
radio input "true"
click at [147, 236] on icon at bounding box center [124, 235] width 102 height 84
click at [405, 194] on input "a." at bounding box center [405, 192] width 1 height 3
radio input "true"
click at [411, 322] on icon at bounding box center [416, 325] width 16 height 7
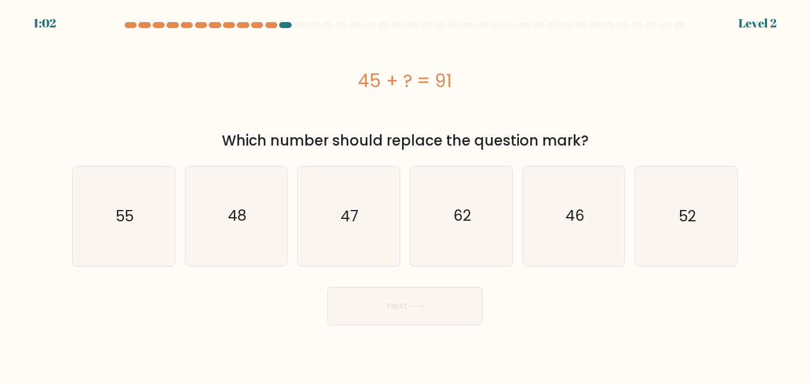
drag, startPoint x: 262, startPoint y: 98, endPoint x: 390, endPoint y: 293, distance: 232.5
click at [262, 98] on div "45 + ? = 91" at bounding box center [404, 80] width 665 height 95
click at [475, 240] on icon "62" at bounding box center [460, 215] width 99 height 99
click at [405, 194] on input "d. 62" at bounding box center [405, 192] width 1 height 3
radio input "true"
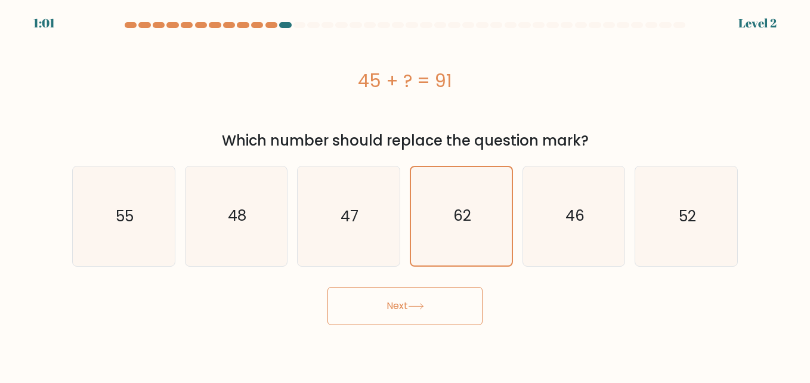
click at [455, 308] on button "Next" at bounding box center [404, 306] width 155 height 38
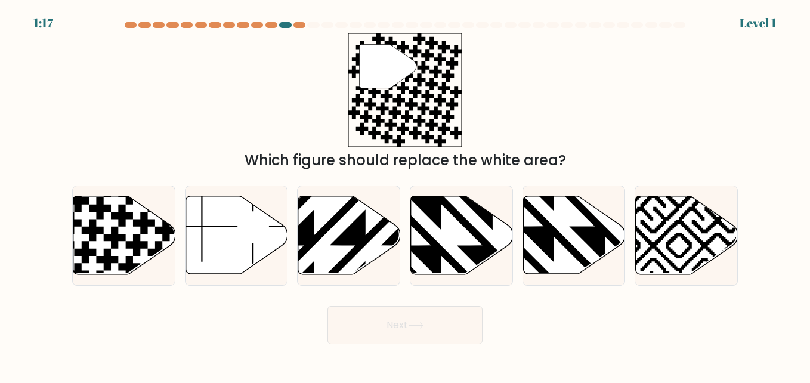
click at [258, 126] on div "" Which figure should replace the white area?" at bounding box center [405, 102] width 680 height 138
click at [451, 244] on icon at bounding box center [462, 235] width 102 height 78
click at [405, 194] on input "d." at bounding box center [405, 192] width 1 height 3
radio input "true"
click at [108, 237] on icon at bounding box center [115, 238] width 22 height 22
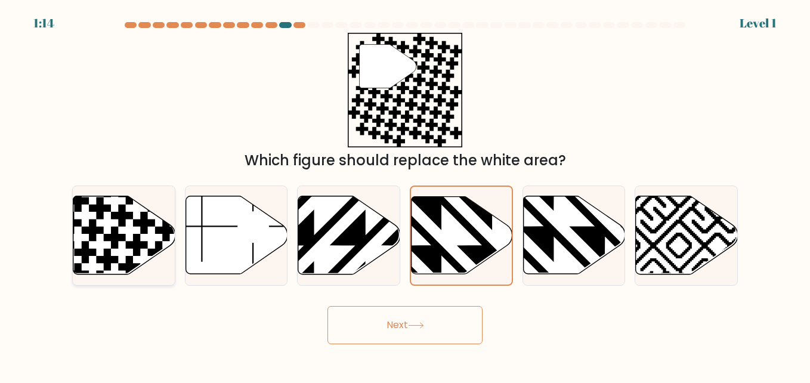
click at [405, 194] on input "a." at bounding box center [405, 192] width 1 height 3
radio input "true"
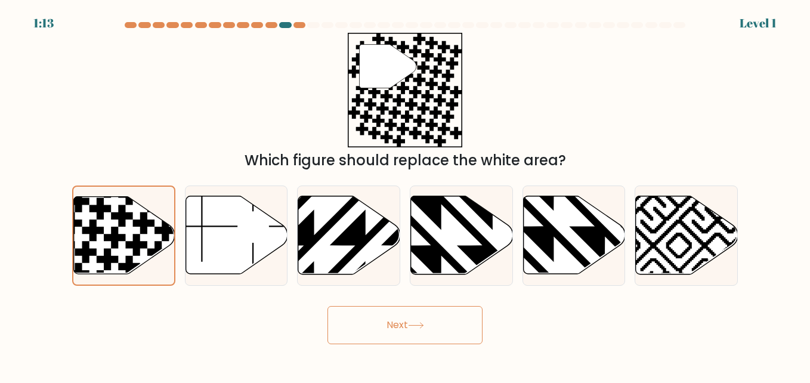
click at [393, 320] on button "Next" at bounding box center [404, 325] width 155 height 38
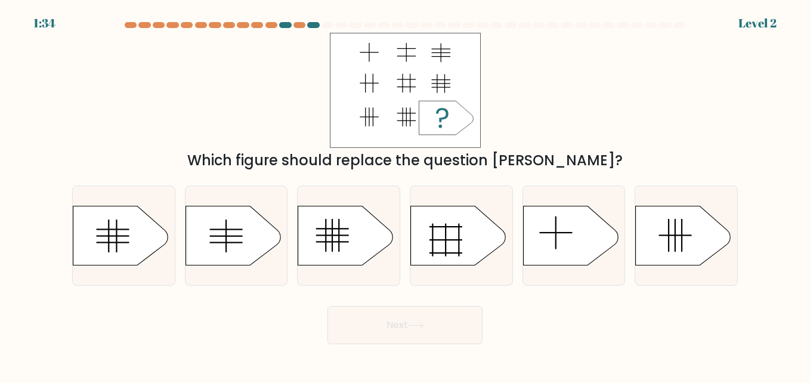
click at [200, 117] on div "Which figure should replace the question [PERSON_NAME]?" at bounding box center [405, 102] width 680 height 138
click at [328, 242] on rect at bounding box center [332, 241] width 33 height 1
click at [405, 194] on input "c." at bounding box center [405, 192] width 1 height 3
radio input "true"
click at [402, 335] on button "Next" at bounding box center [404, 325] width 155 height 38
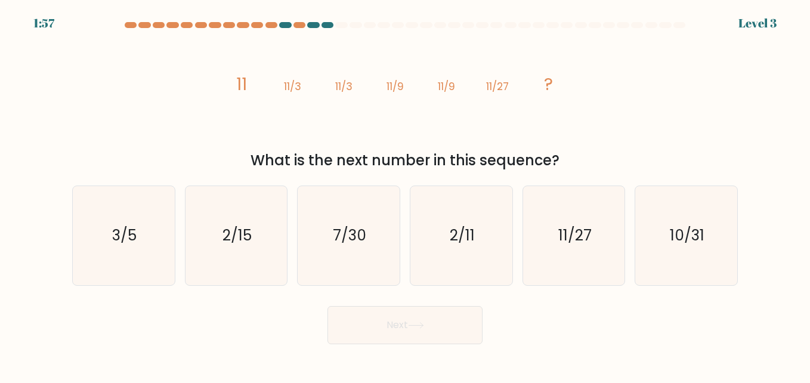
click at [204, 81] on div "image/svg+xml 11 11/3 11/3 11/9 11/9 11/27 ? What is the next number in this se…" at bounding box center [405, 102] width 680 height 138
click at [365, 252] on icon "7/30" at bounding box center [348, 235] width 99 height 99
click at [405, 194] on input "c. 7/30" at bounding box center [405, 192] width 1 height 3
radio input "true"
click at [441, 319] on button "Next" at bounding box center [404, 325] width 155 height 38
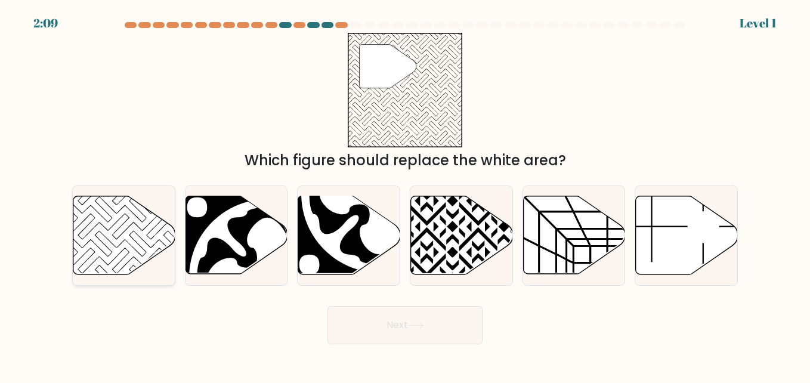
click at [97, 239] on icon at bounding box center [124, 235] width 102 height 78
click at [405, 194] on input "a." at bounding box center [405, 192] width 1 height 3
radio input "true"
click at [423, 332] on button "Next" at bounding box center [404, 325] width 155 height 38
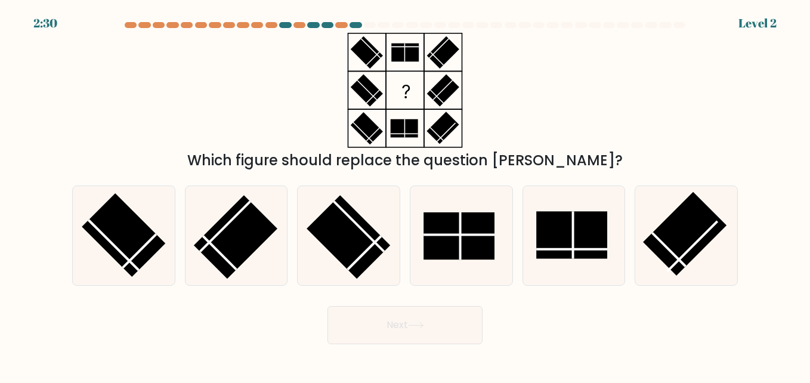
click at [220, 114] on div "Which figure should replace the question [PERSON_NAME]?" at bounding box center [405, 102] width 680 height 138
click at [470, 240] on rect at bounding box center [458, 235] width 71 height 47
click at [405, 194] on input "d." at bounding box center [405, 192] width 1 height 3
radio input "true"
click at [416, 334] on button "Next" at bounding box center [404, 325] width 155 height 38
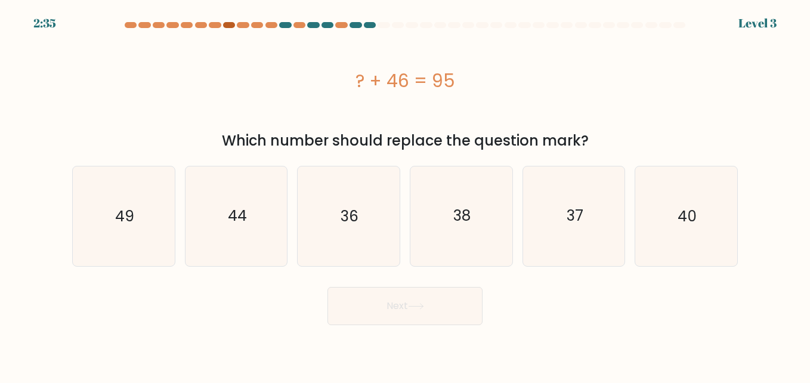
click at [229, 26] on div at bounding box center [229, 25] width 12 height 6
click at [397, 228] on icon "36" at bounding box center [348, 215] width 99 height 99
click at [405, 194] on input "c. 36" at bounding box center [405, 192] width 1 height 3
radio input "true"
click at [424, 301] on button "Next" at bounding box center [404, 306] width 155 height 38
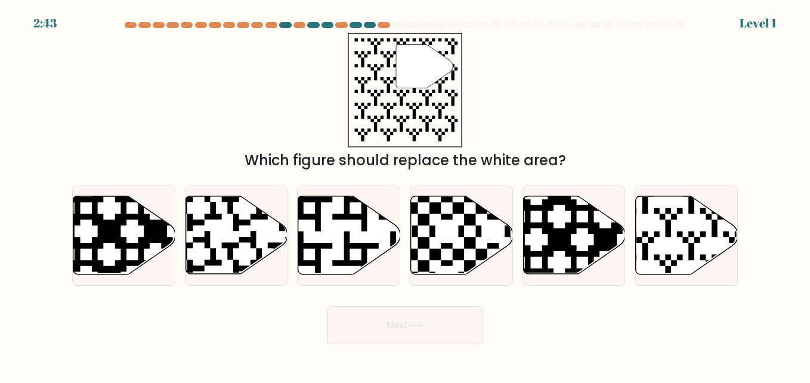
click at [196, 105] on div "" Which figure should replace the white area?" at bounding box center [405, 102] width 680 height 138
click at [660, 227] on icon at bounding box center [687, 235] width 102 height 78
click at [405, 194] on input "f." at bounding box center [405, 192] width 1 height 3
radio input "true"
click at [413, 325] on icon at bounding box center [416, 325] width 16 height 7
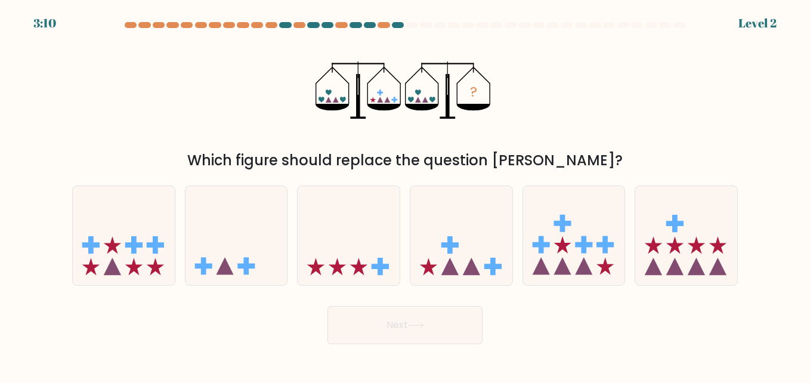
click at [250, 84] on div "? Which figure should replace the question mark?" at bounding box center [405, 102] width 680 height 138
click at [508, 268] on icon at bounding box center [461, 235] width 102 height 84
click at [405, 194] on input "d." at bounding box center [405, 192] width 1 height 3
radio input "true"
click at [446, 316] on button "Next" at bounding box center [404, 325] width 155 height 38
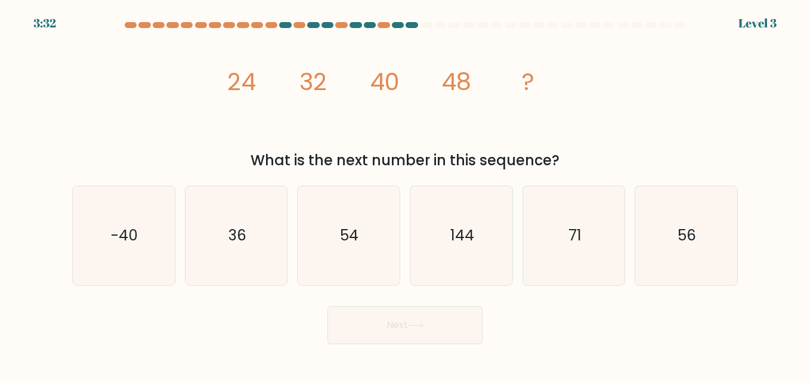
click at [388, 131] on icon "image/svg+xml 24 32 40 48 ?" at bounding box center [405, 90] width 358 height 115
click at [383, 230] on icon "54" at bounding box center [348, 235] width 99 height 99
click at [405, 194] on input "c. 54" at bounding box center [405, 192] width 1 height 3
radio input "true"
drag, startPoint x: 465, startPoint y: 234, endPoint x: 466, endPoint y: 259, distance: 25.1
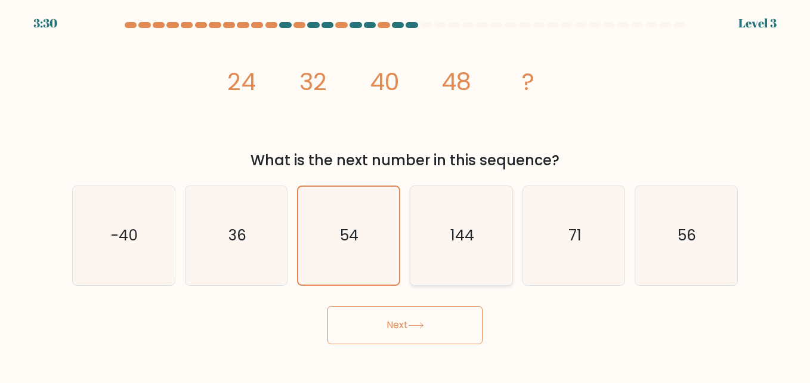
click at [465, 234] on text "144" at bounding box center [462, 235] width 24 height 21
click at [405, 194] on input "d. 144" at bounding box center [405, 192] width 1 height 3
radio input "true"
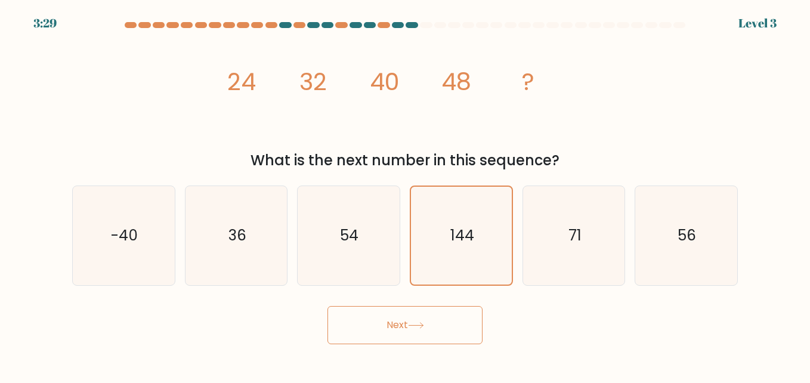
click at [463, 327] on button "Next" at bounding box center [404, 325] width 155 height 38
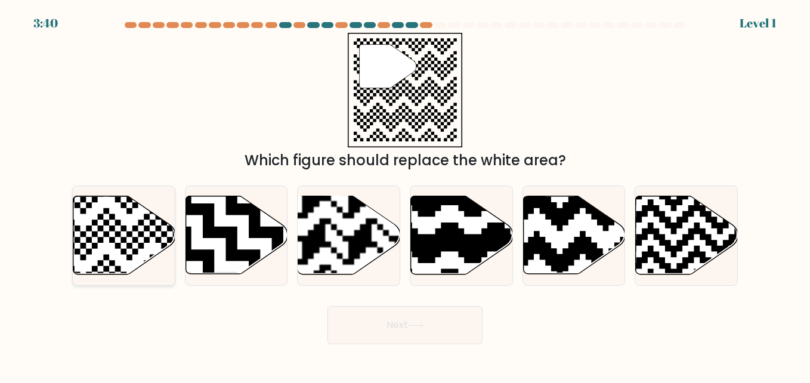
click at [96, 234] on icon at bounding box center [155, 277] width 185 height 185
click at [405, 194] on input "a." at bounding box center [405, 192] width 1 height 3
radio input "true"
click at [445, 330] on button "Next" at bounding box center [404, 325] width 155 height 38
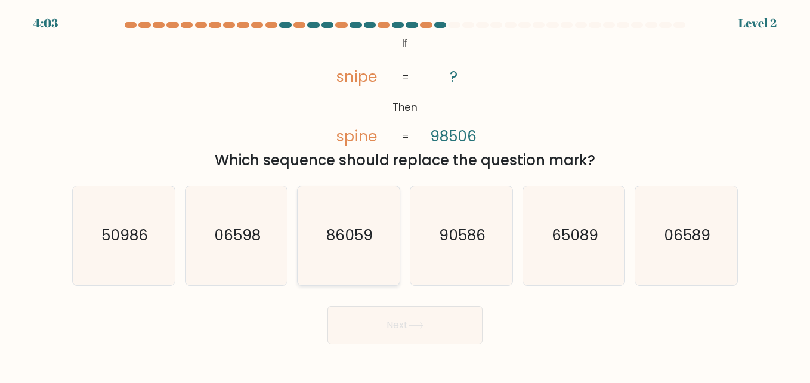
click at [357, 261] on icon "86059" at bounding box center [348, 235] width 99 height 99
click at [405, 194] on input "c. 86059" at bounding box center [405, 192] width 1 height 3
radio input "true"
click at [404, 323] on button "Next" at bounding box center [404, 325] width 155 height 38
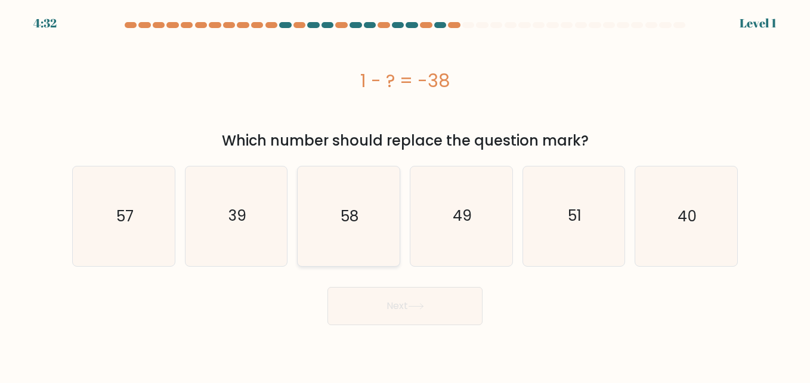
click at [383, 230] on icon "58" at bounding box center [348, 215] width 99 height 99
click at [405, 194] on input "c. 58" at bounding box center [405, 192] width 1 height 3
radio input "true"
click at [432, 307] on button "Next" at bounding box center [404, 306] width 155 height 38
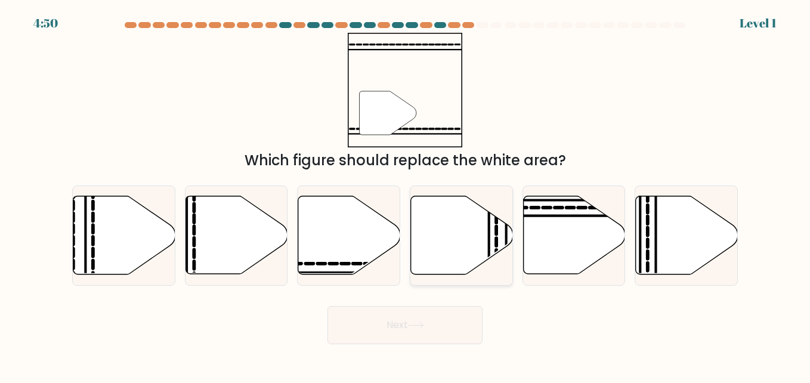
click at [452, 246] on icon at bounding box center [462, 235] width 102 height 78
click at [405, 194] on input "d." at bounding box center [405, 192] width 1 height 3
radio input "true"
click at [346, 239] on icon at bounding box center [349, 235] width 102 height 78
click at [405, 194] on input "c." at bounding box center [405, 192] width 1 height 3
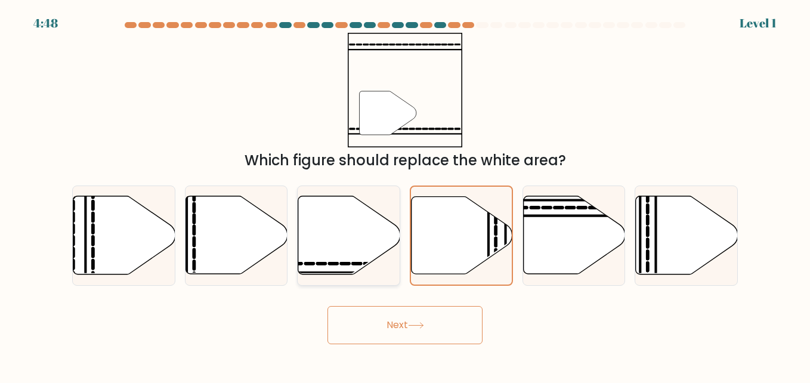
radio input "true"
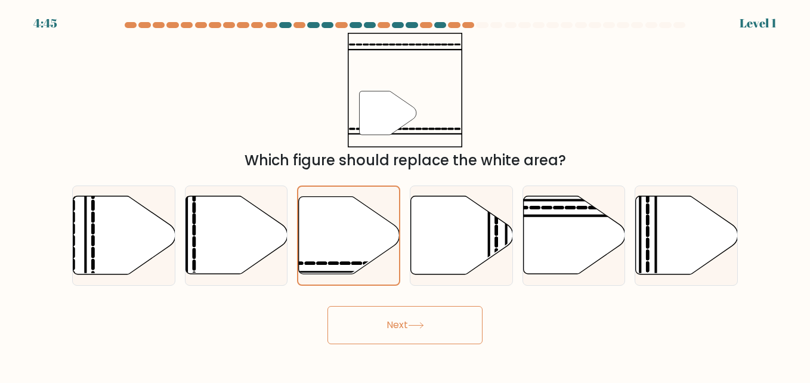
click at [400, 326] on button "Next" at bounding box center [404, 325] width 155 height 38
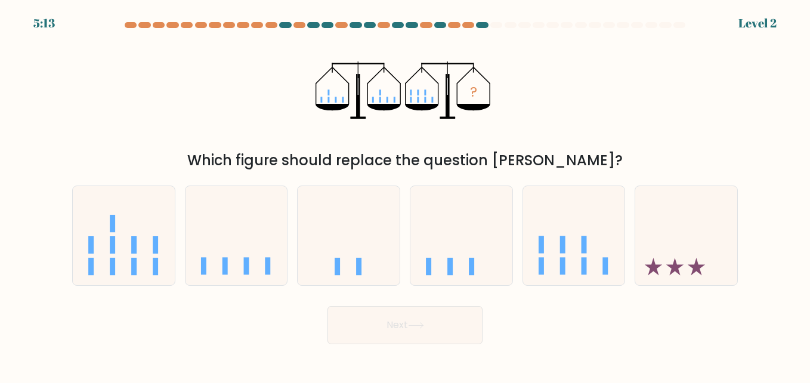
drag, startPoint x: 201, startPoint y: 119, endPoint x: 215, endPoint y: 136, distance: 22.0
click at [201, 119] on div "? Which figure should replace the question mark?" at bounding box center [405, 102] width 680 height 138
click at [549, 253] on icon at bounding box center [574, 235] width 102 height 84
click at [405, 194] on input "e." at bounding box center [405, 192] width 1 height 3
radio input "true"
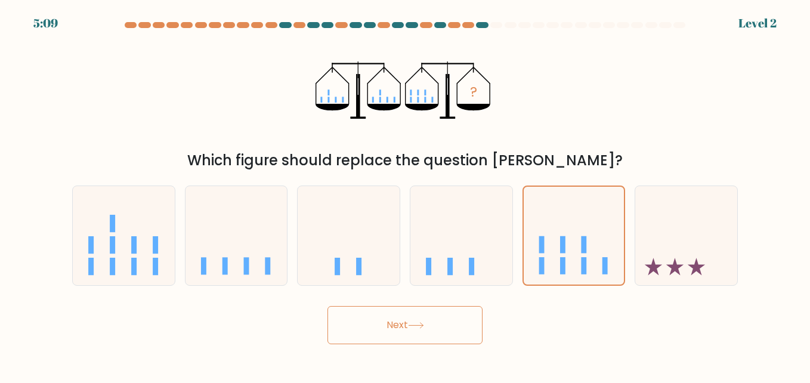
click at [438, 334] on button "Next" at bounding box center [404, 325] width 155 height 38
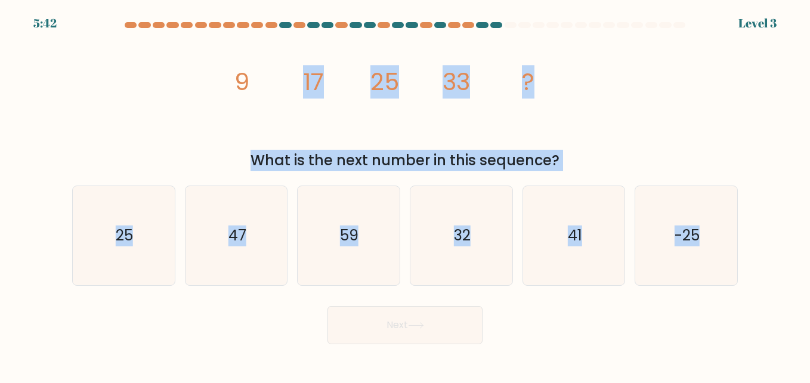
drag, startPoint x: 544, startPoint y: 145, endPoint x: 812, endPoint y: 240, distance: 283.5
click at [809, 240] on html "5:42 Level 3" at bounding box center [405, 191] width 810 height 383
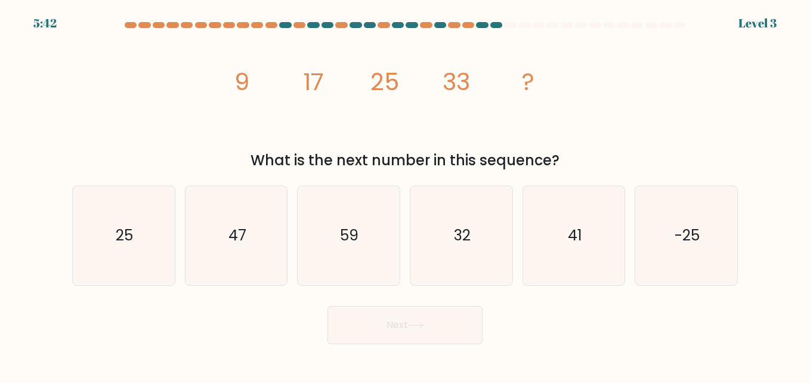
click at [157, 85] on div "image/svg+xml 9 17 25 33 ? What is the next number in this sequence?" at bounding box center [405, 102] width 680 height 138
click at [175, 123] on div "image/svg+xml 9 17 25 33 ? What is the next number in this sequence?" at bounding box center [405, 102] width 680 height 138
click at [383, 230] on icon "59" at bounding box center [348, 235] width 99 height 99
click at [405, 194] on input "c. 59" at bounding box center [405, 192] width 1 height 3
radio input "true"
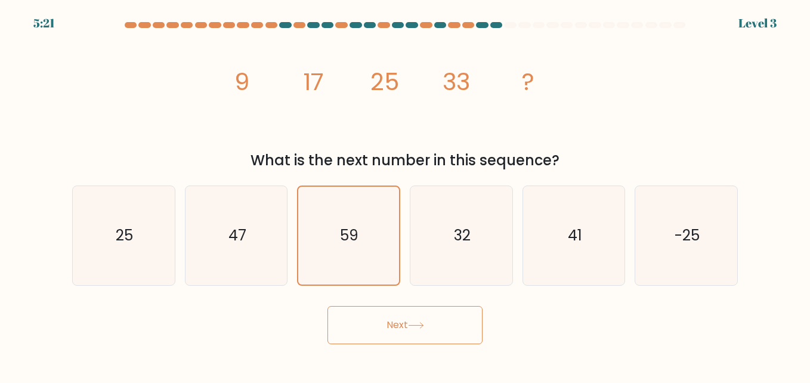
click at [435, 322] on button "Next" at bounding box center [404, 325] width 155 height 38
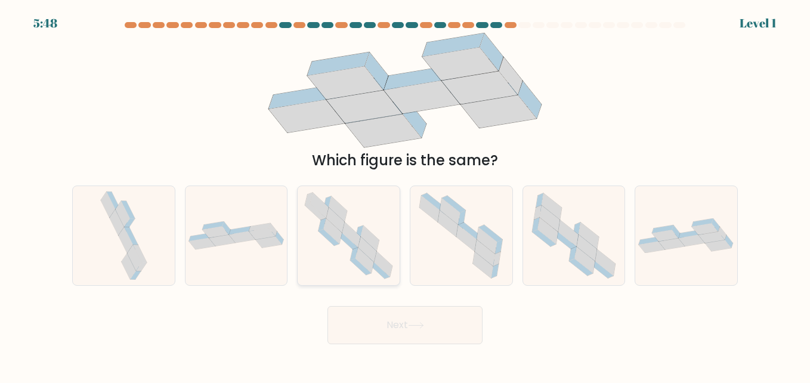
click at [355, 254] on icon at bounding box center [354, 253] width 8 height 13
click at [405, 194] on input "c." at bounding box center [405, 192] width 1 height 3
radio input "true"
click at [583, 253] on icon at bounding box center [584, 260] width 20 height 26
click at [405, 194] on input "e." at bounding box center [405, 192] width 1 height 3
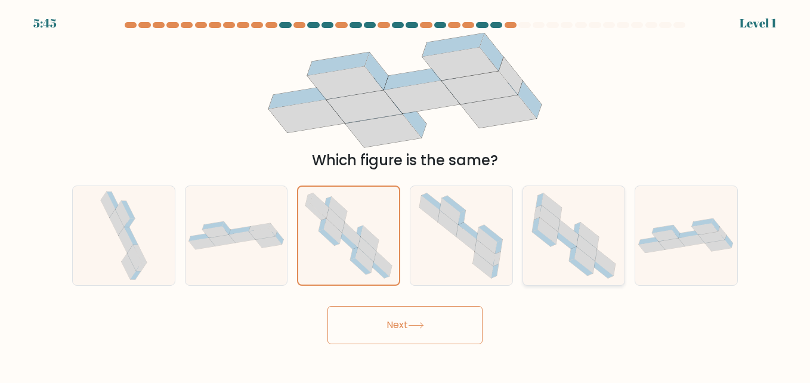
radio input "true"
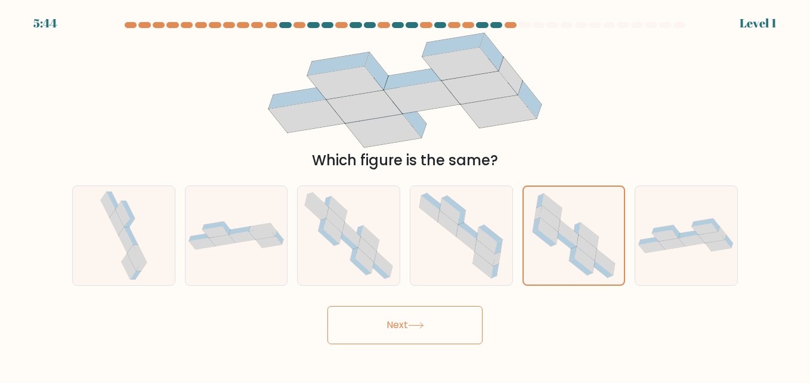
click at [449, 317] on button "Next" at bounding box center [404, 325] width 155 height 38
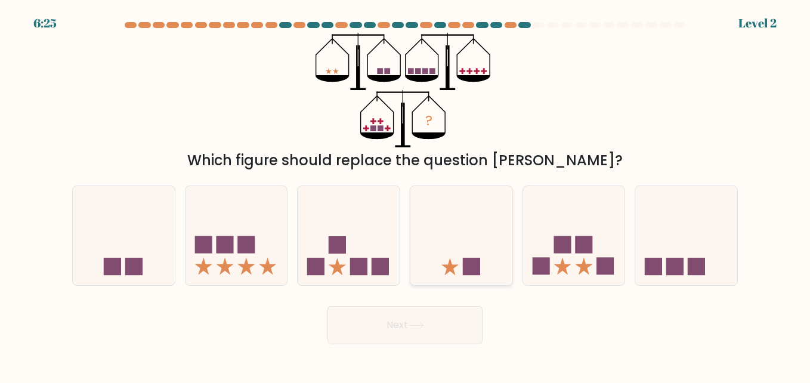
click at [488, 234] on icon at bounding box center [461, 235] width 102 height 84
click at [405, 194] on input "d." at bounding box center [405, 192] width 1 height 3
radio input "true"
click at [394, 332] on button "Next" at bounding box center [404, 325] width 155 height 38
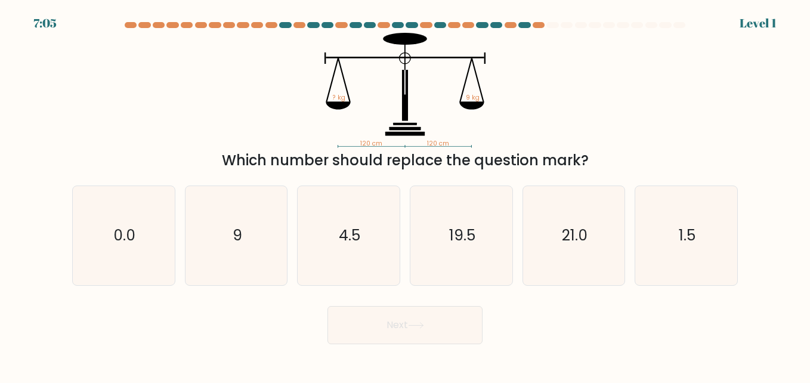
click at [522, 26] on div at bounding box center [524, 25] width 12 height 6
drag, startPoint x: 64, startPoint y: 76, endPoint x: 0, endPoint y: 110, distance: 72.6
click at [0, 111] on html "7:02 Level 1" at bounding box center [405, 191] width 810 height 383
drag, startPoint x: 61, startPoint y: 100, endPoint x: 120, endPoint y: 53, distance: 75.5
click at [120, 53] on div "120 cm 120 cm ? kg 9 kg Which number should replace the question mark?" at bounding box center [405, 102] width 680 height 138
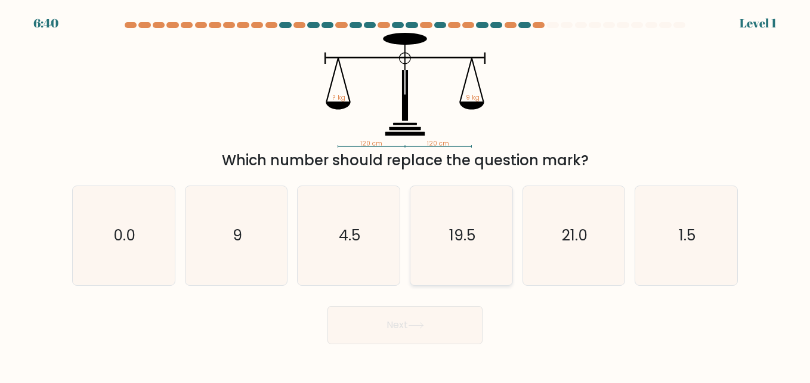
click at [454, 219] on icon "19.5" at bounding box center [460, 235] width 99 height 99
click at [405, 194] on input "d. 19.5" at bounding box center [405, 192] width 1 height 3
radio input "true"
click at [433, 313] on button "Next" at bounding box center [404, 325] width 155 height 38
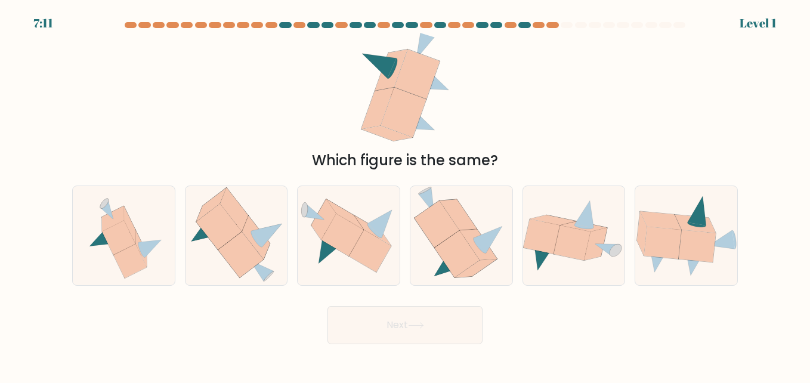
drag, startPoint x: 252, startPoint y: 56, endPoint x: 255, endPoint y: 51, distance: 6.1
click at [224, 103] on div "Which figure is the same?" at bounding box center [405, 102] width 680 height 138
click at [453, 256] on icon at bounding box center [456, 254] width 45 height 47
click at [405, 194] on input "d." at bounding box center [405, 192] width 1 height 3
radio input "true"
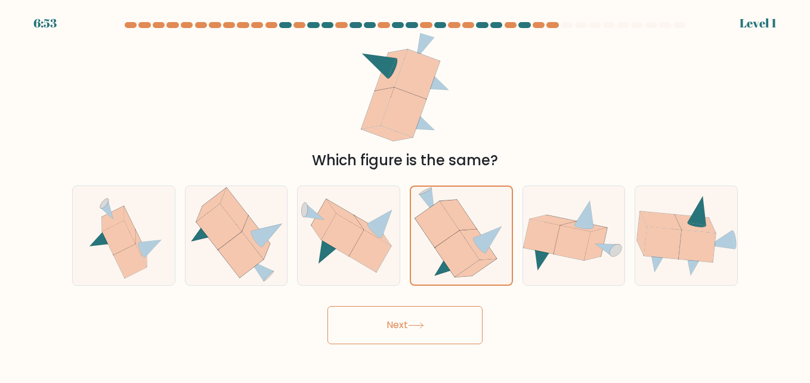
click at [452, 344] on button "Next" at bounding box center [404, 325] width 155 height 38
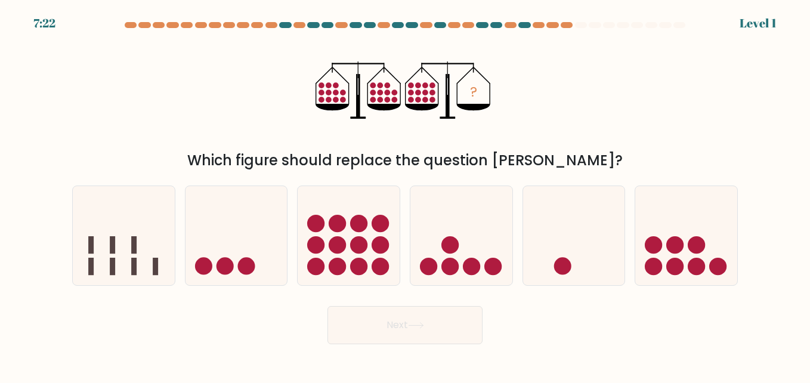
click at [266, 82] on div "? Which figure should replace the question mark?" at bounding box center [405, 102] width 680 height 138
